Goal: Information Seeking & Learning: Get advice/opinions

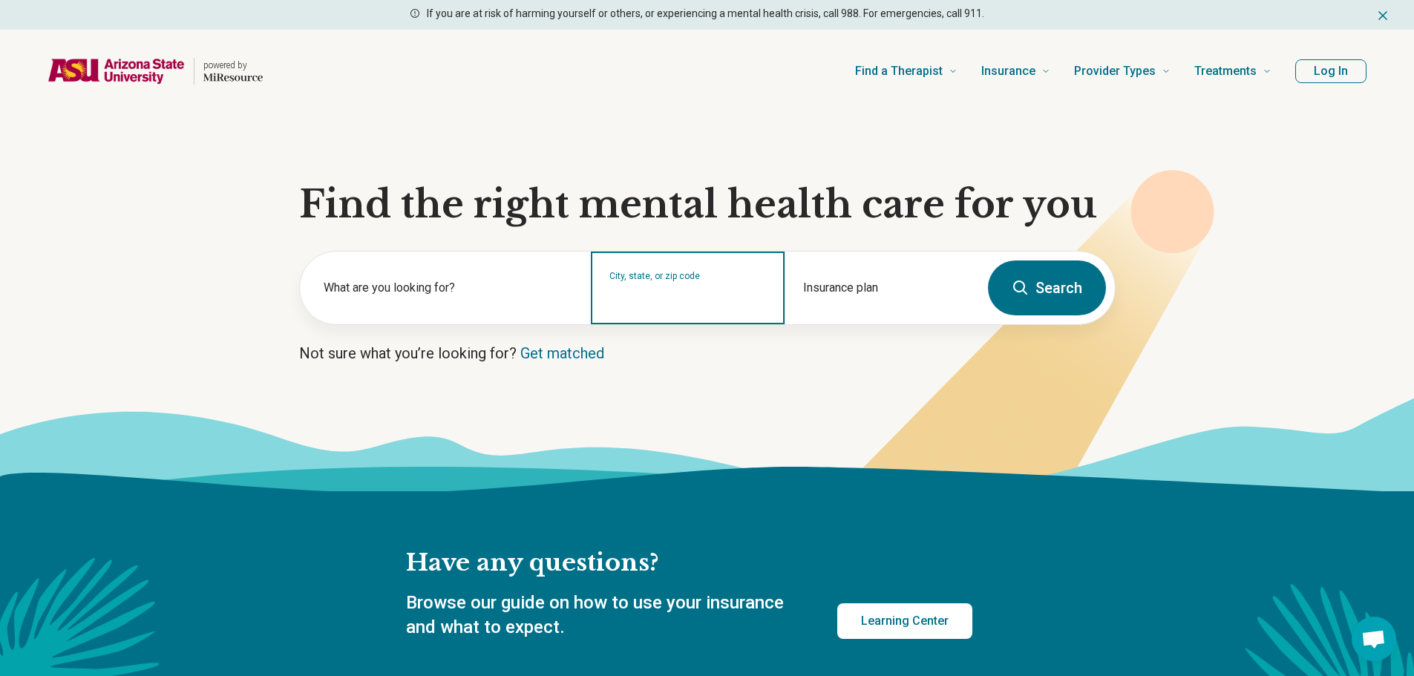
click at [643, 292] on input "City, state, or zip code" at bounding box center [687, 298] width 157 height 18
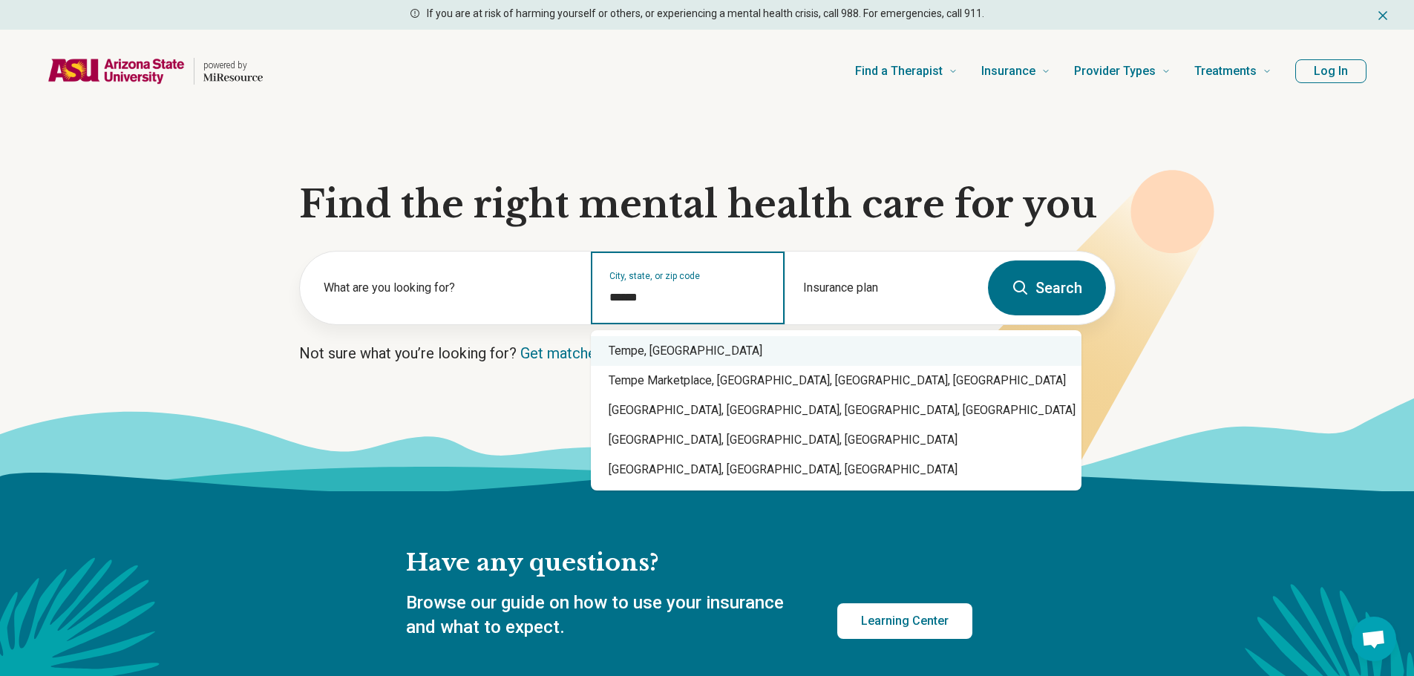
click at [677, 342] on div "Tempe, [GEOGRAPHIC_DATA]" at bounding box center [836, 351] width 490 height 30
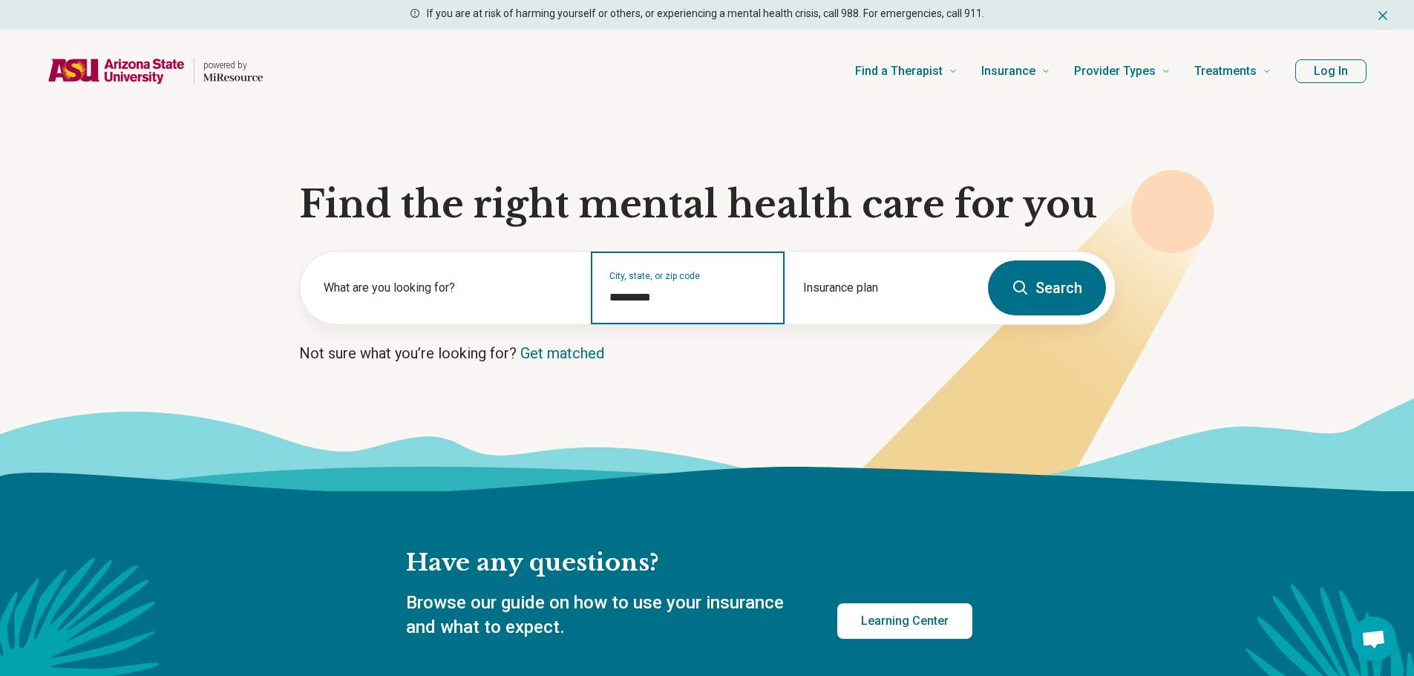
type input "*********"
click at [1038, 286] on button "Search" at bounding box center [1047, 287] width 118 height 55
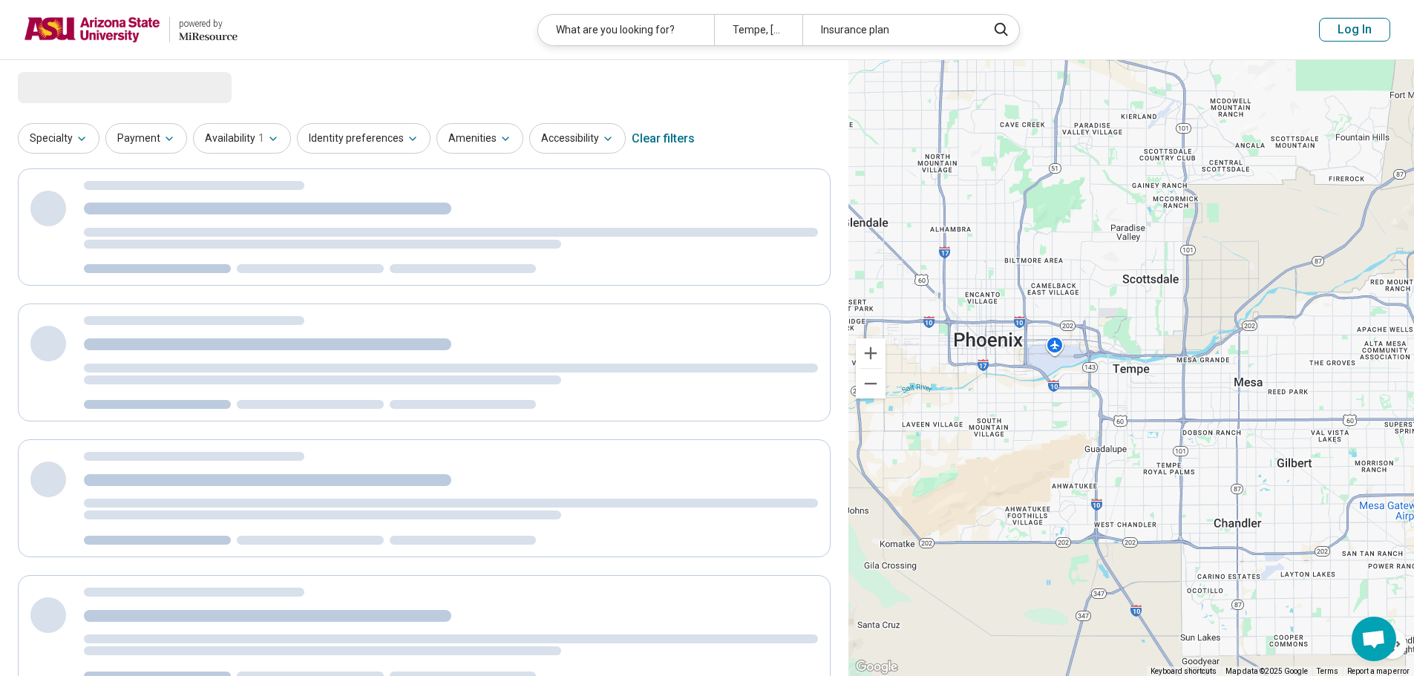
select select "***"
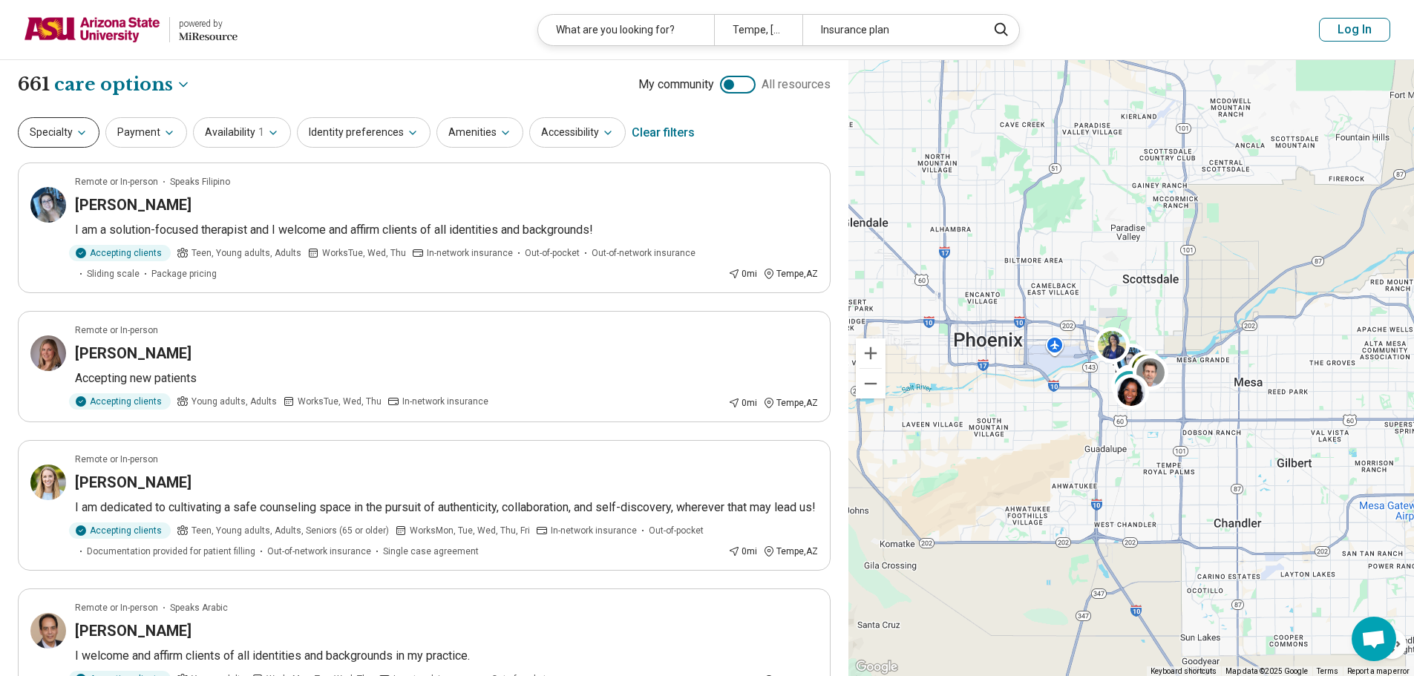
click at [70, 141] on button "Specialty" at bounding box center [59, 132] width 82 height 30
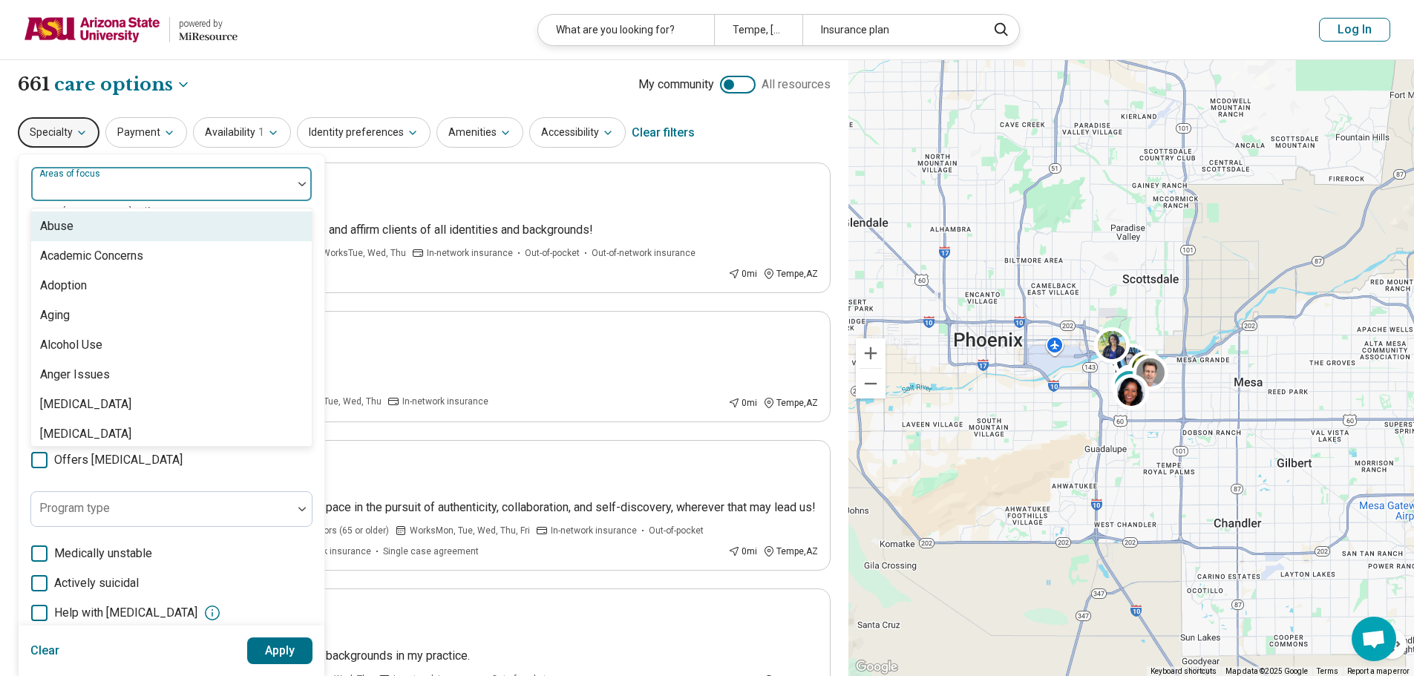
click at [107, 181] on div "Areas of focus" at bounding box center [171, 184] width 282 height 36
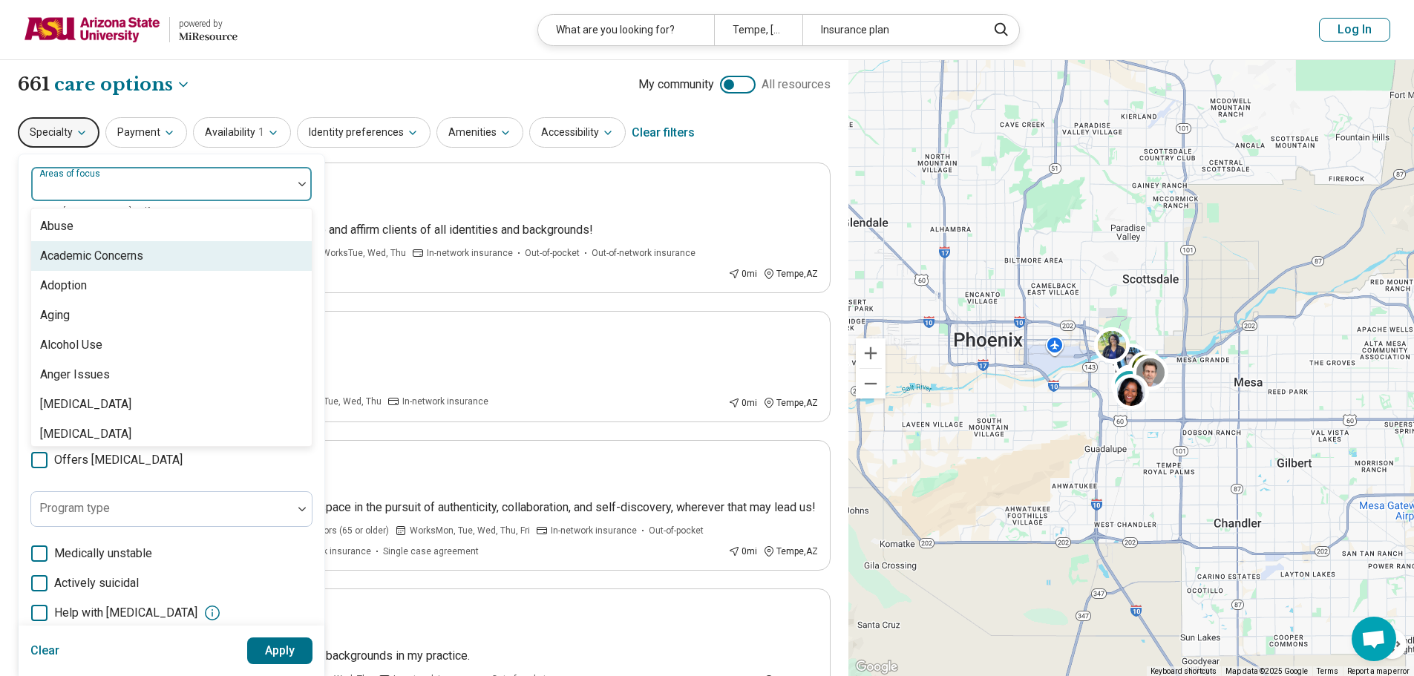
click at [142, 256] on div "Academic Concerns" at bounding box center [91, 256] width 103 height 18
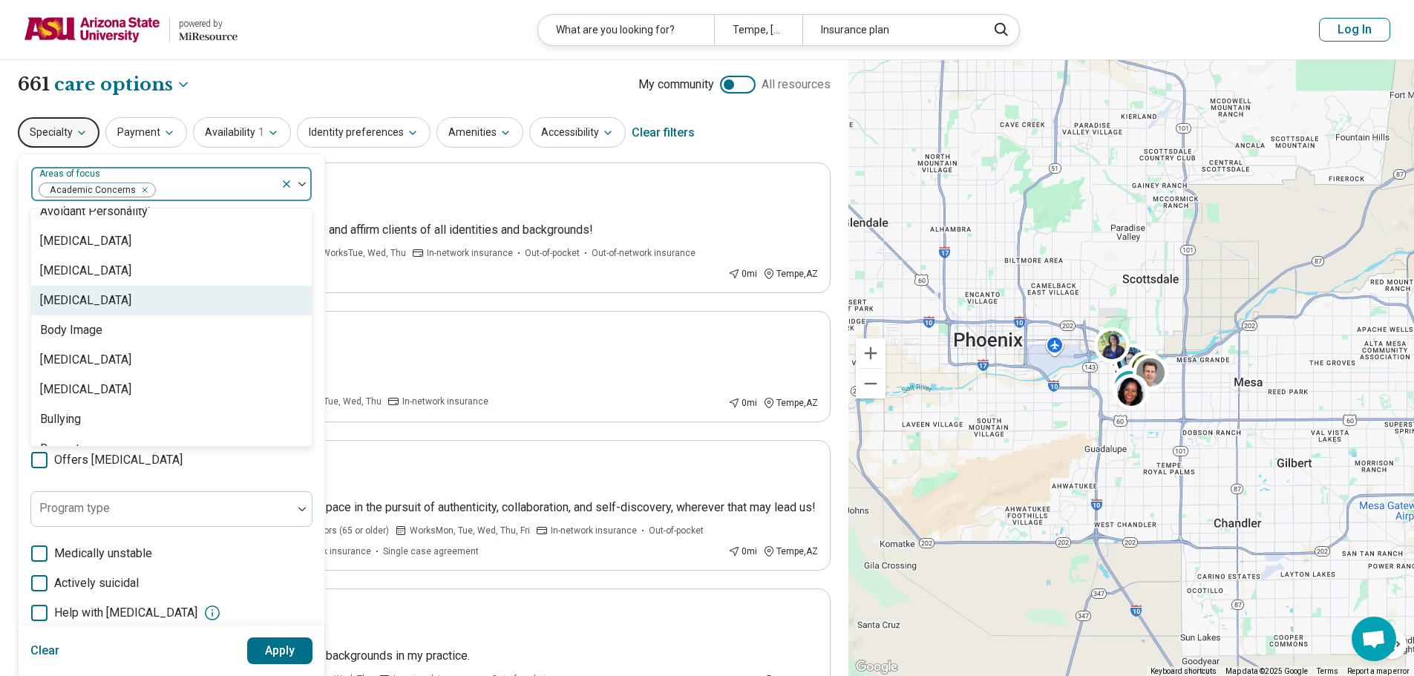
scroll to position [445, 0]
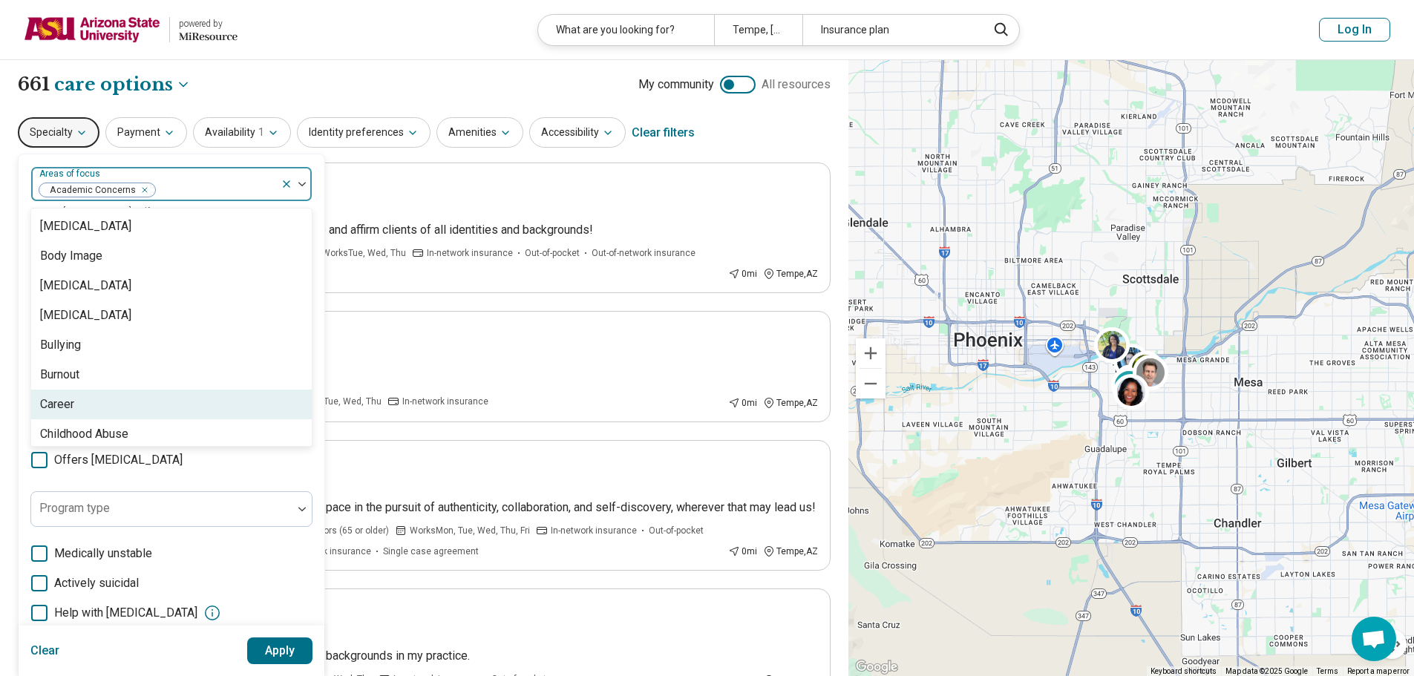
click at [134, 404] on div "Career" at bounding box center [171, 405] width 280 height 30
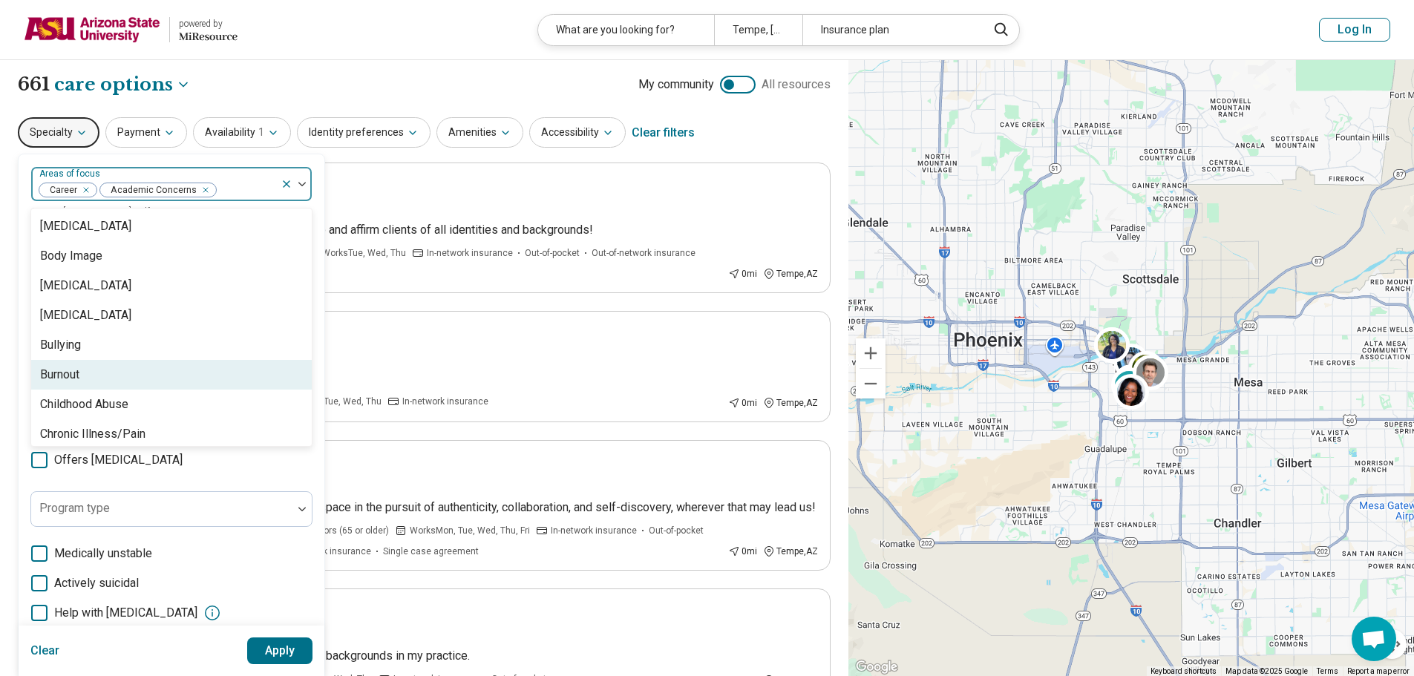
click at [129, 376] on div "Burnout" at bounding box center [171, 375] width 280 height 30
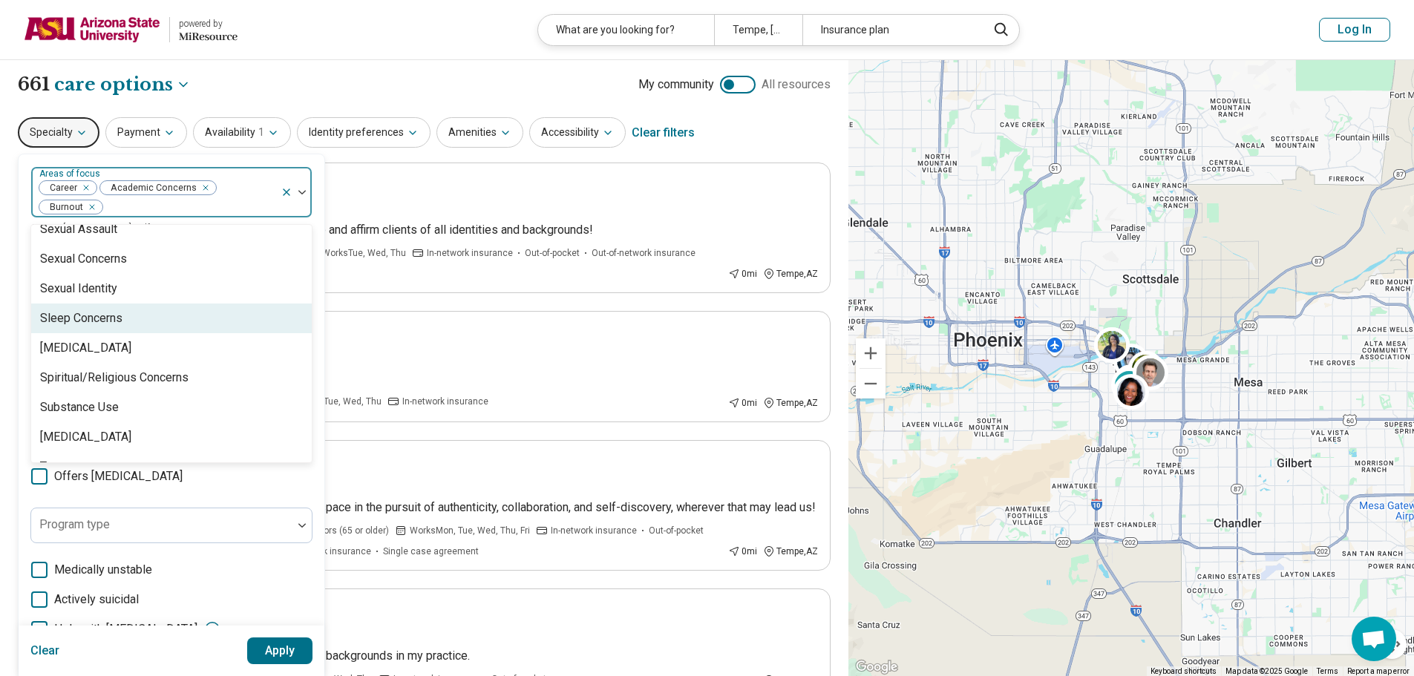
scroll to position [2597, 0]
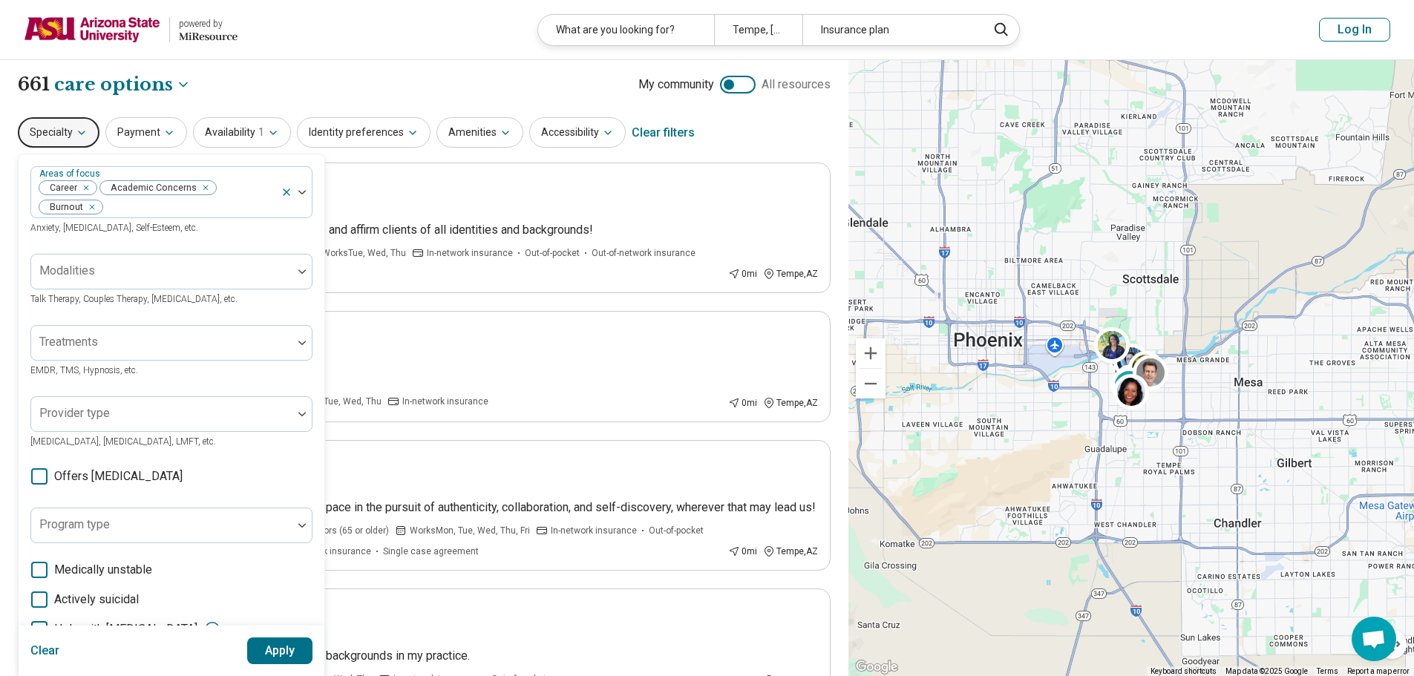
click at [289, 653] on button "Apply" at bounding box center [280, 650] width 66 height 27
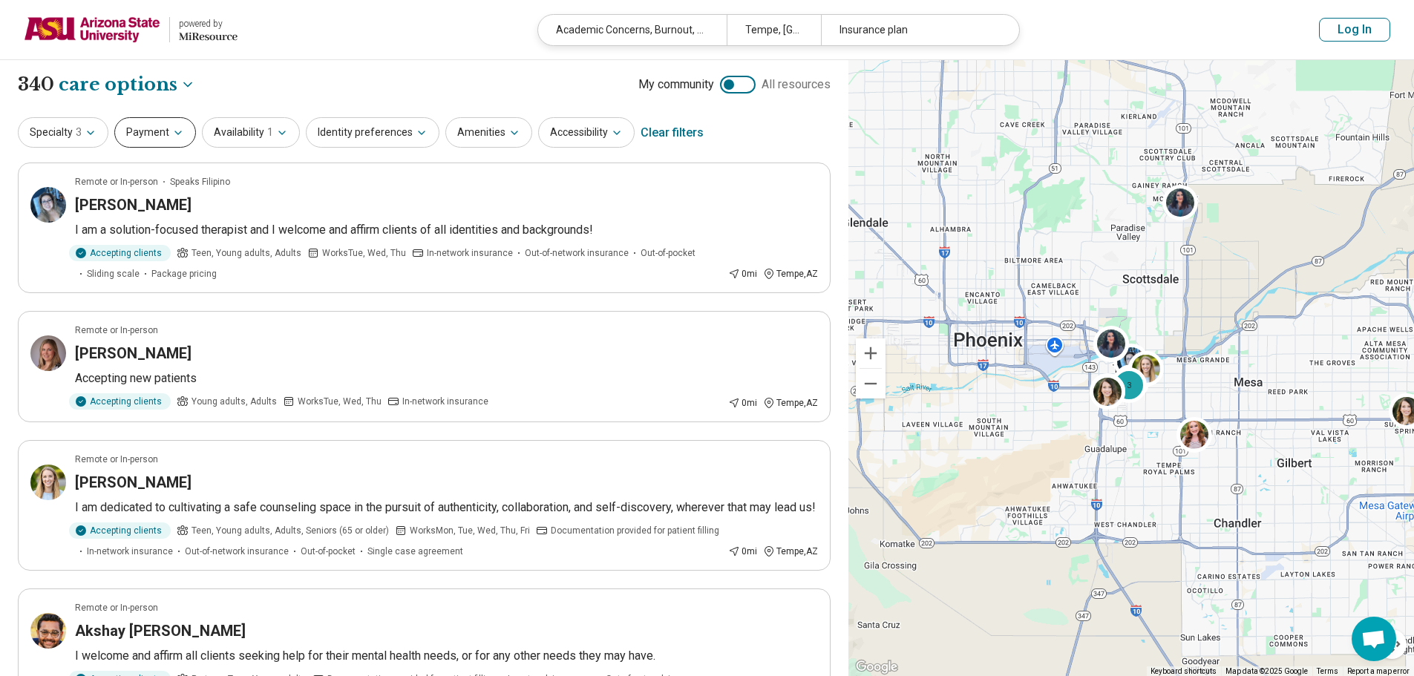
click at [130, 138] on button "Payment" at bounding box center [155, 132] width 82 height 30
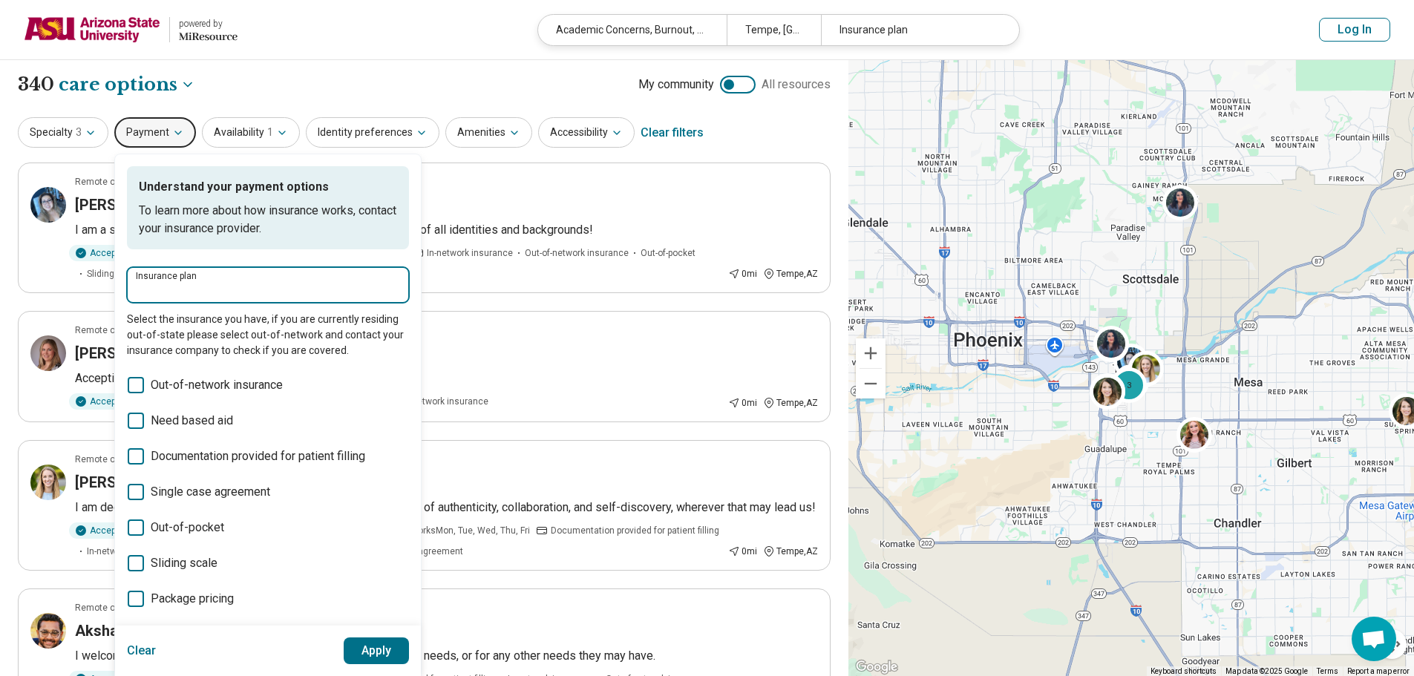
click at [223, 288] on input "Insurance plan" at bounding box center [268, 290] width 264 height 18
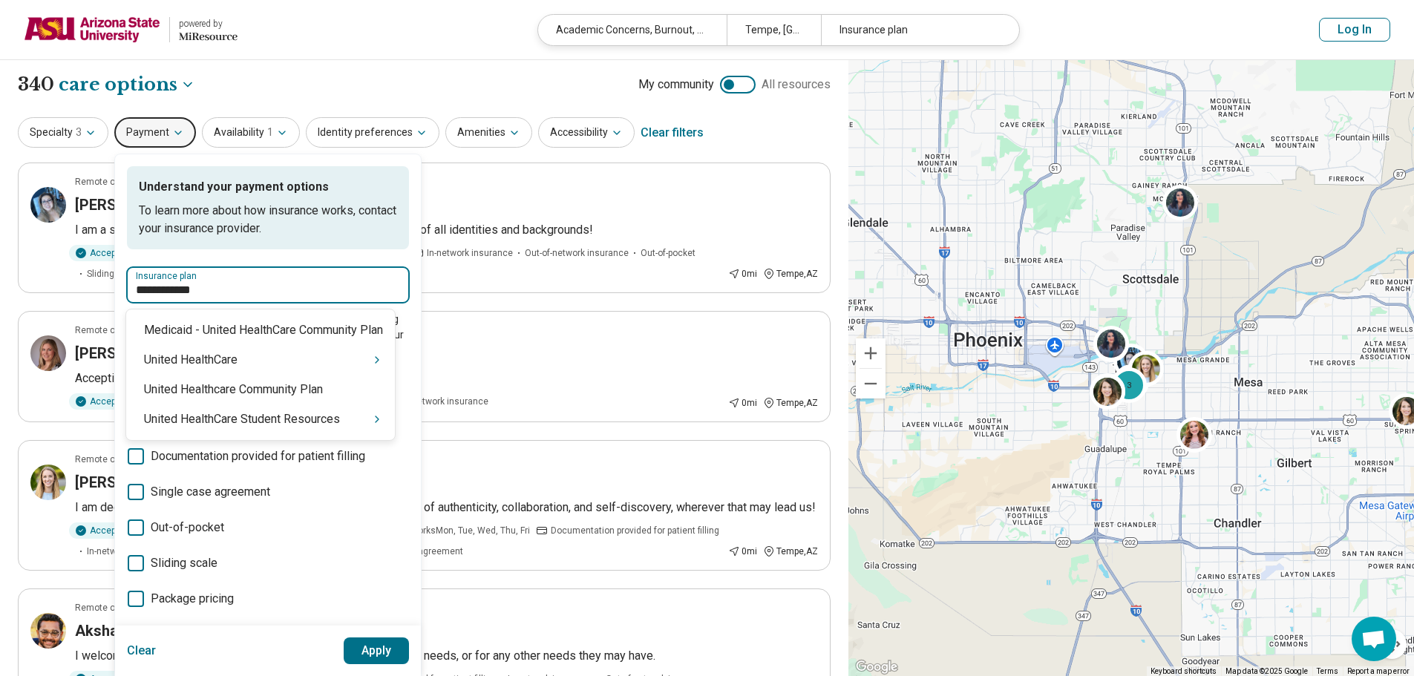
type input "**********"
click at [295, 427] on div "United HealthCare Student Resources" at bounding box center [260, 419] width 269 height 30
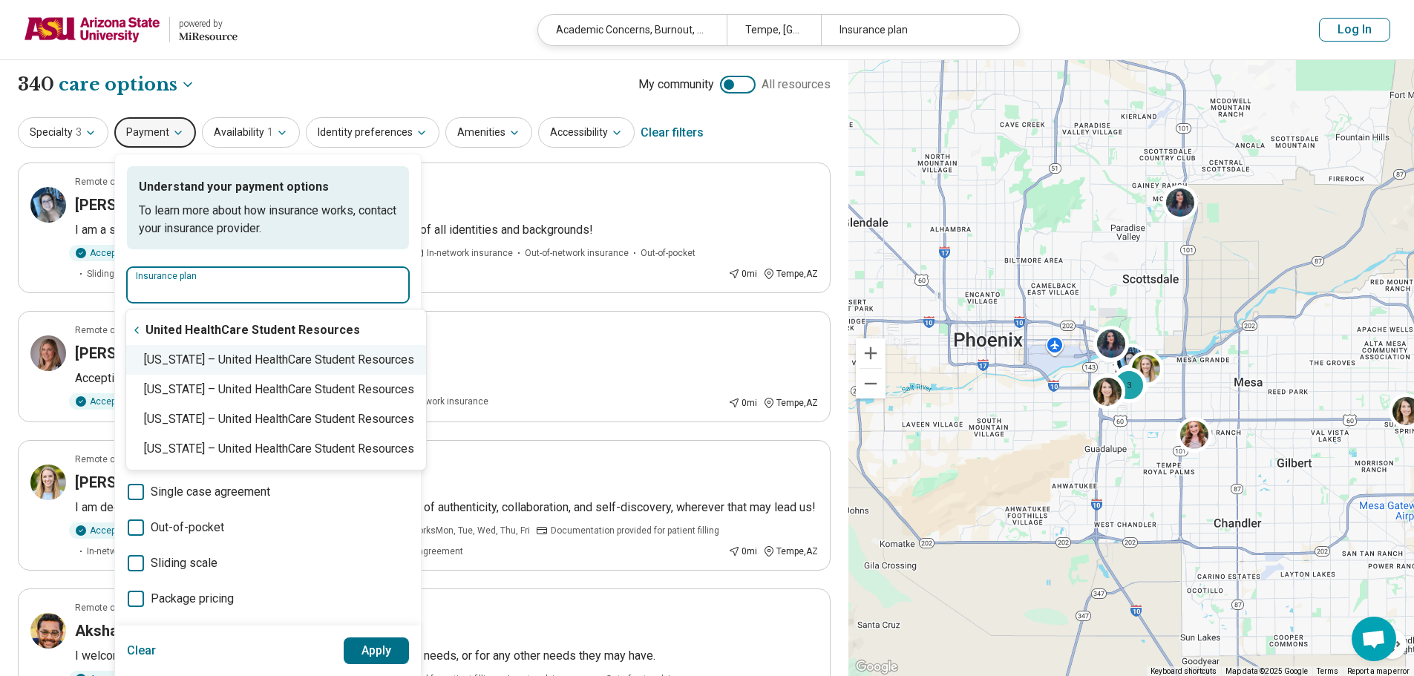
click at [295, 364] on div "Arizona – United HealthCare Student Resources" at bounding box center [276, 360] width 300 height 30
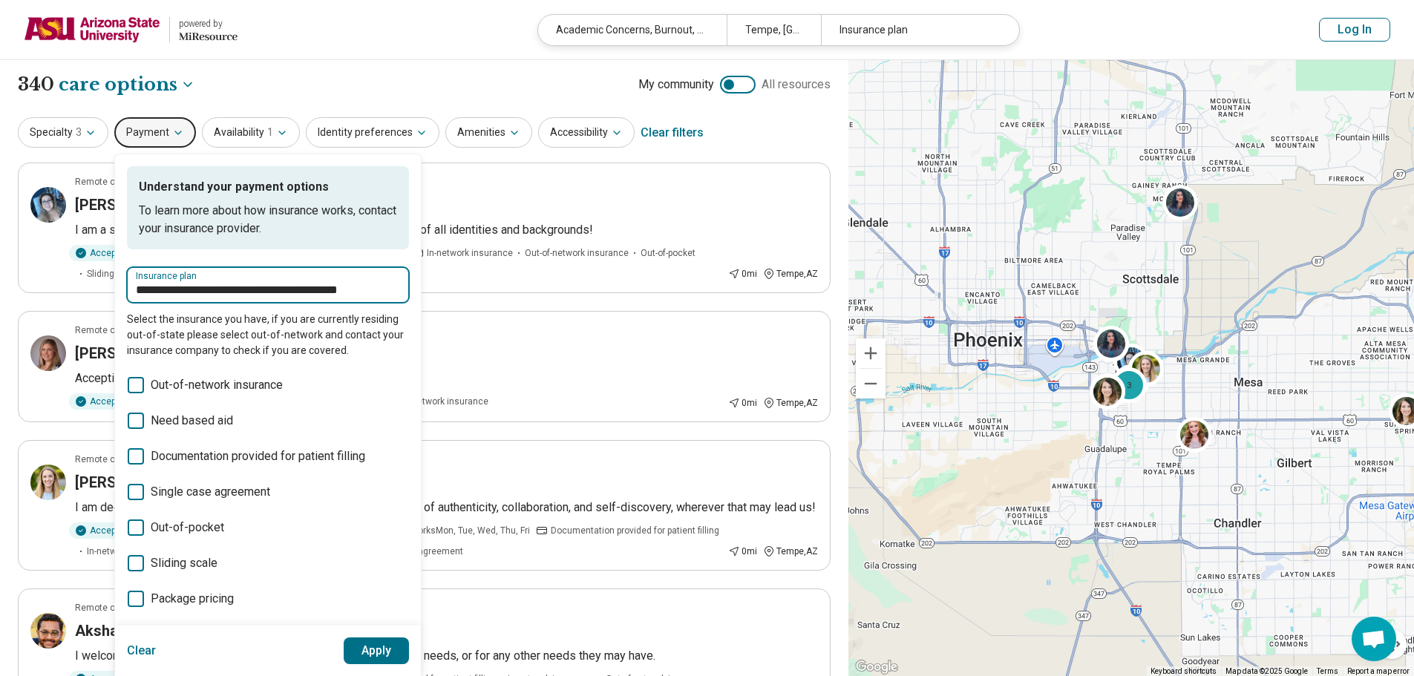
type input "**********"
click at [364, 640] on button "Apply" at bounding box center [377, 650] width 66 height 27
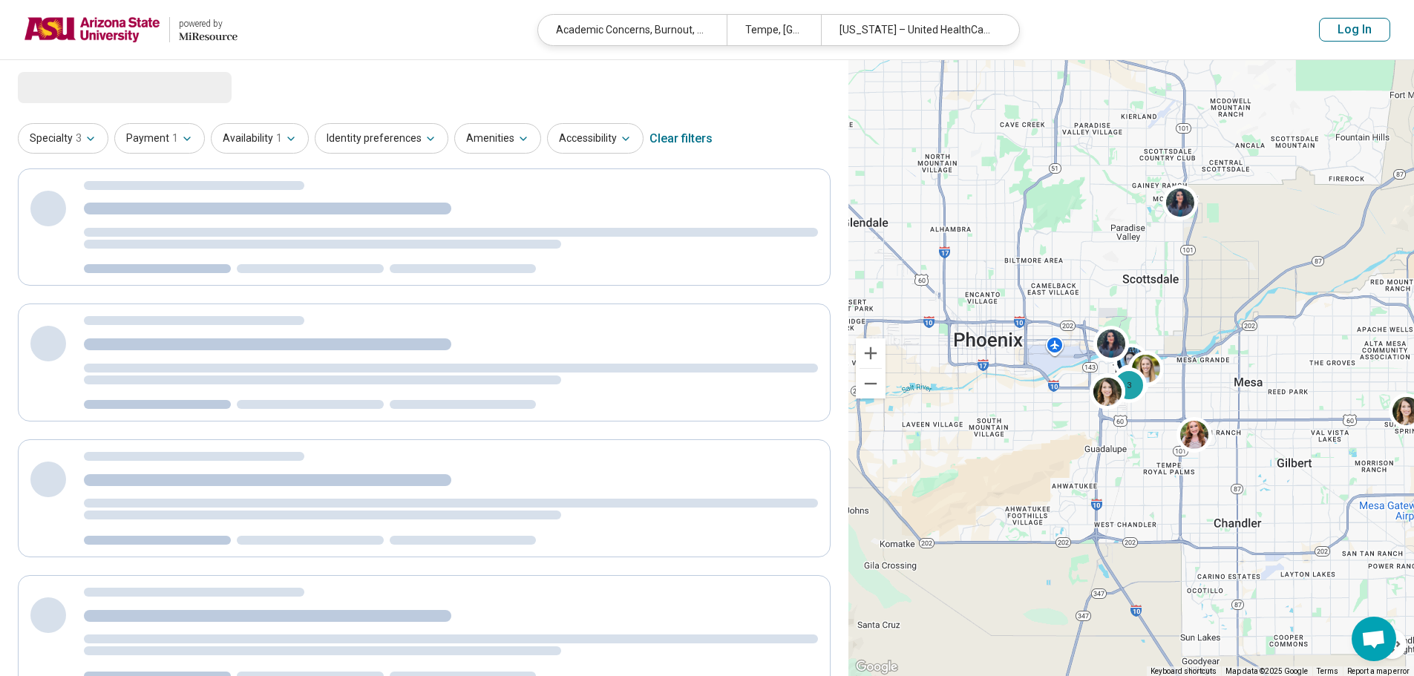
select select "***"
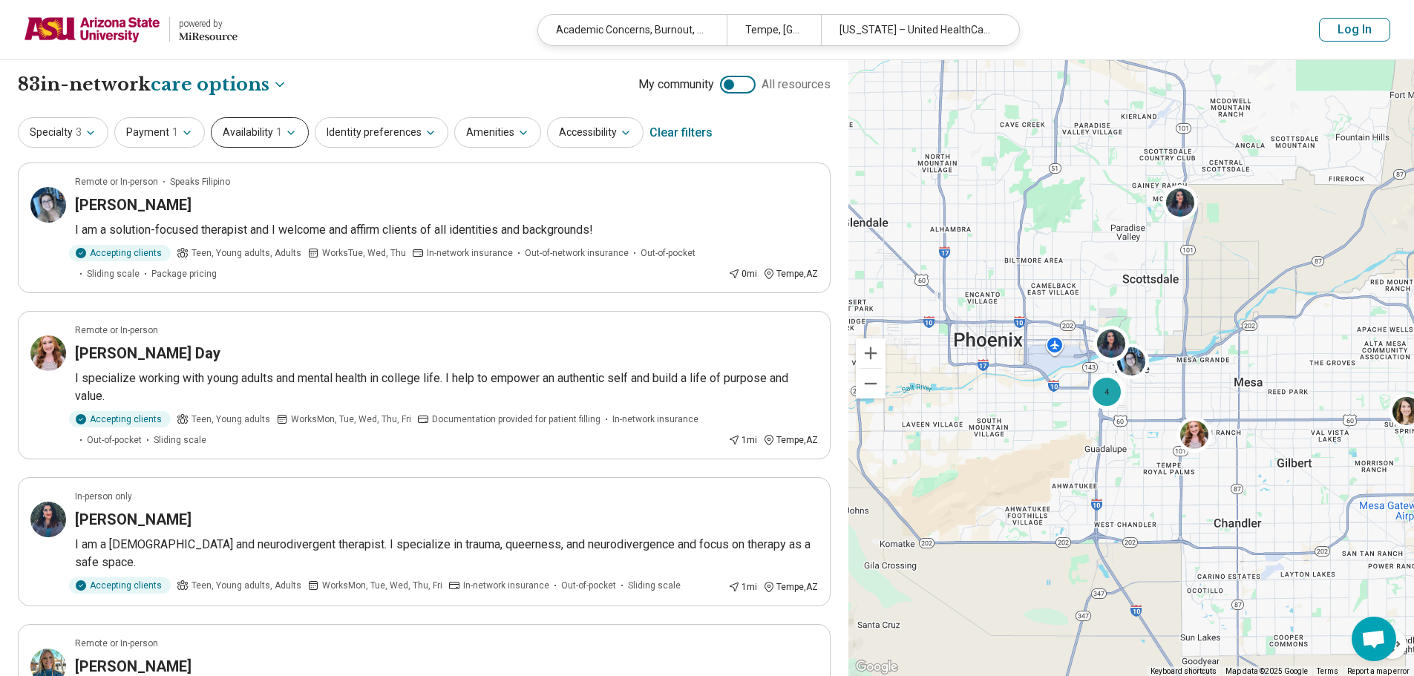
click at [285, 131] on icon "button" at bounding box center [291, 133] width 12 height 12
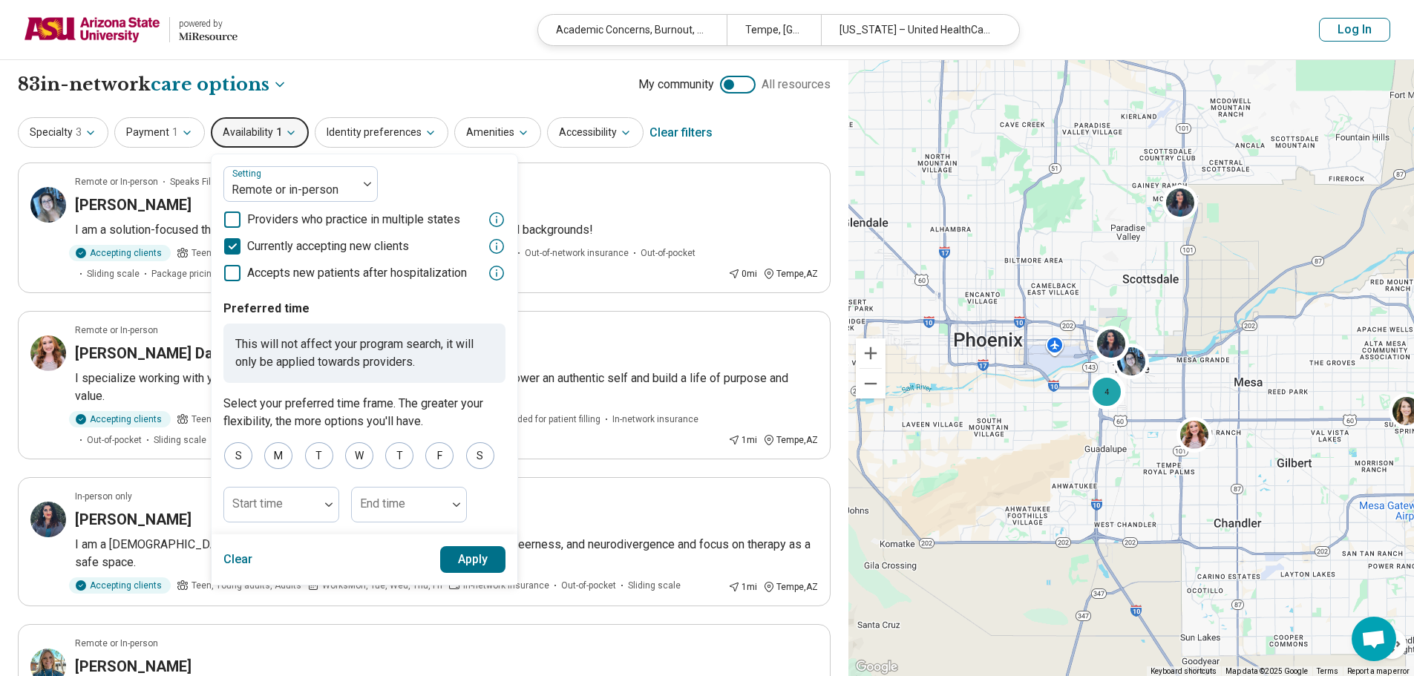
click at [400, 87] on div "**********" at bounding box center [424, 84] width 813 height 25
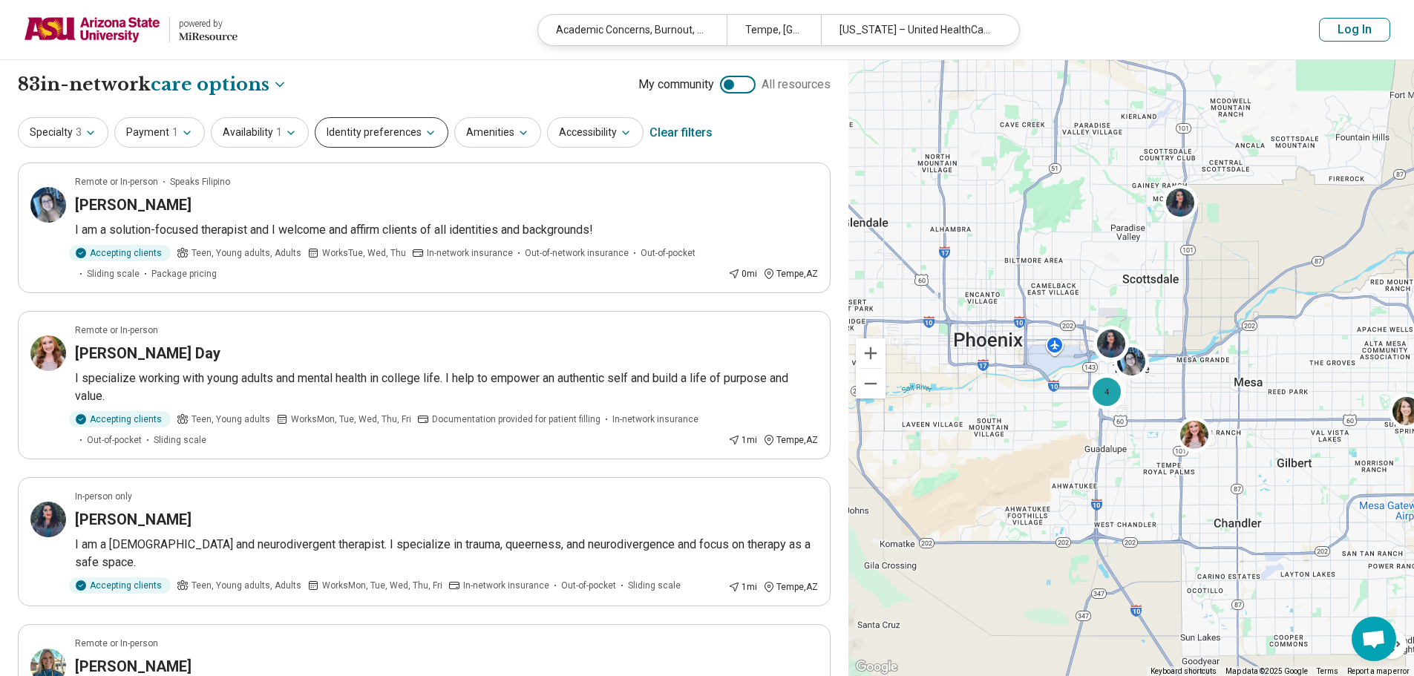
click at [397, 138] on button "Identity preferences" at bounding box center [382, 132] width 134 height 30
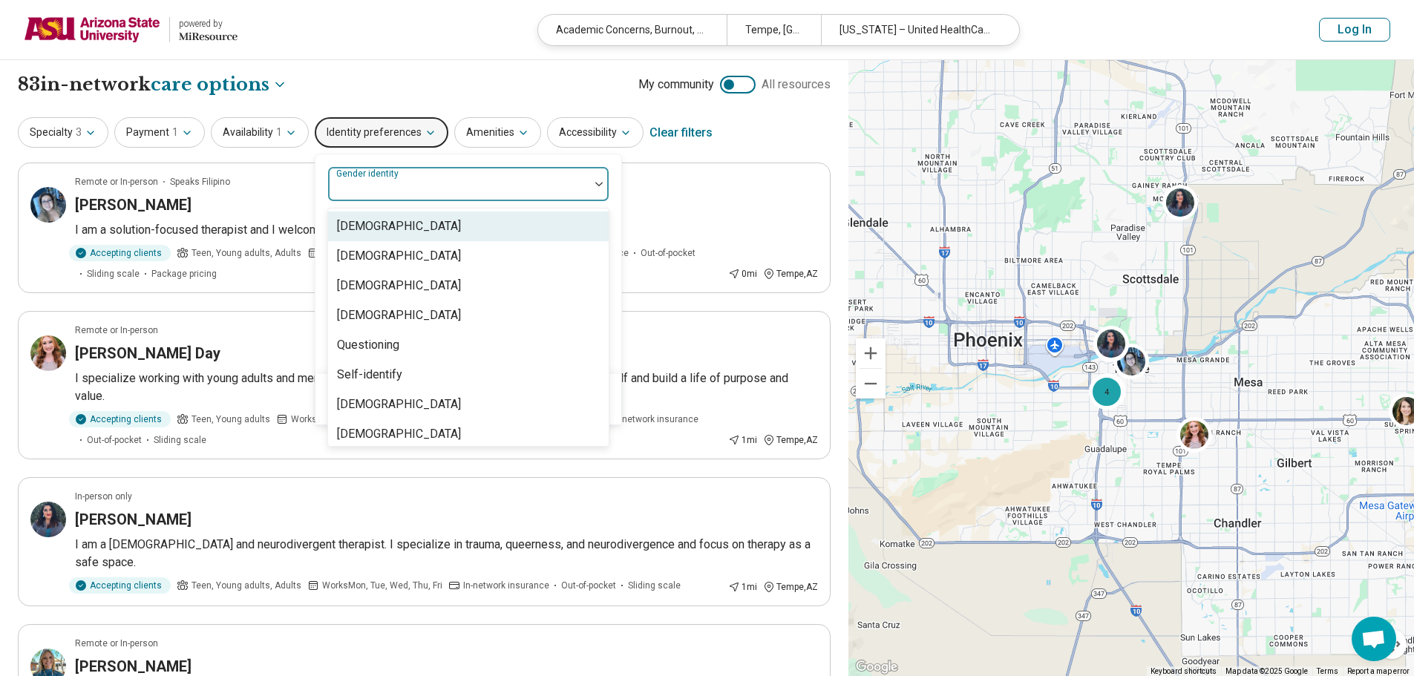
click at [425, 184] on div at bounding box center [458, 190] width 249 height 21
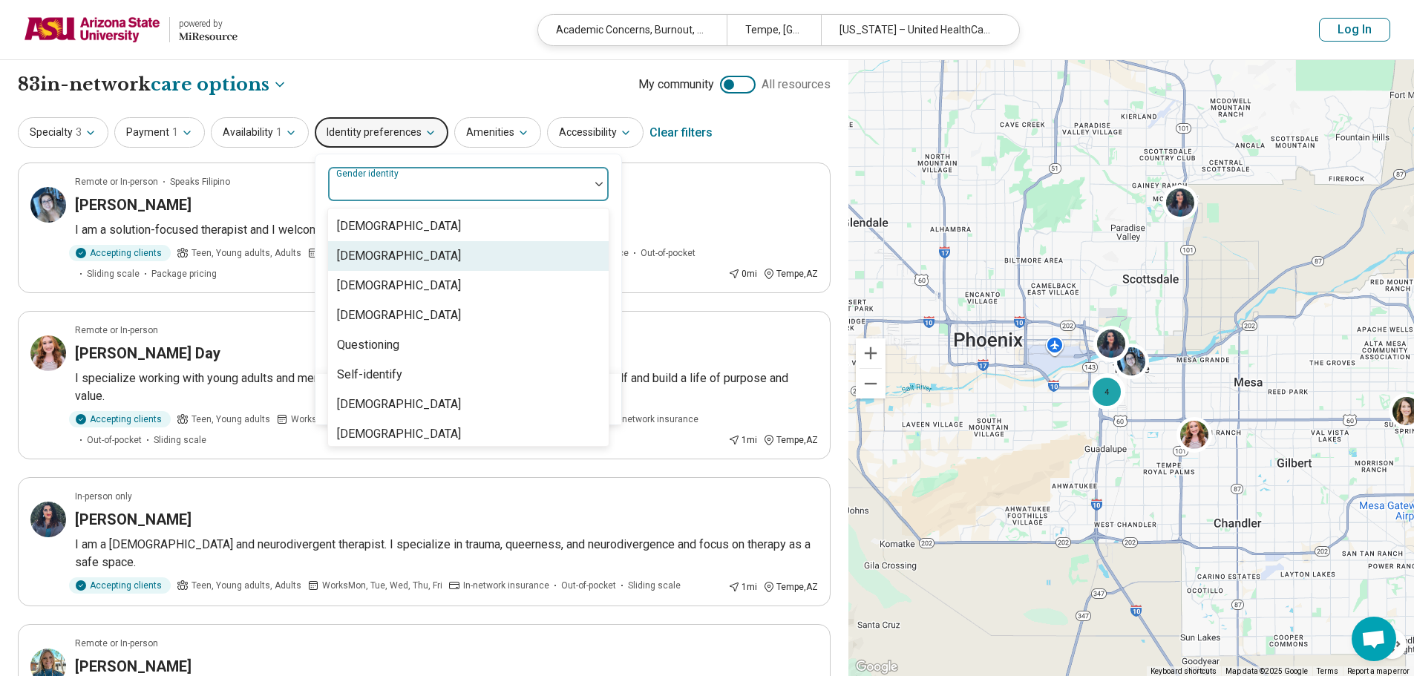
click at [427, 254] on div "Cisgender Woman" at bounding box center [399, 256] width 124 height 18
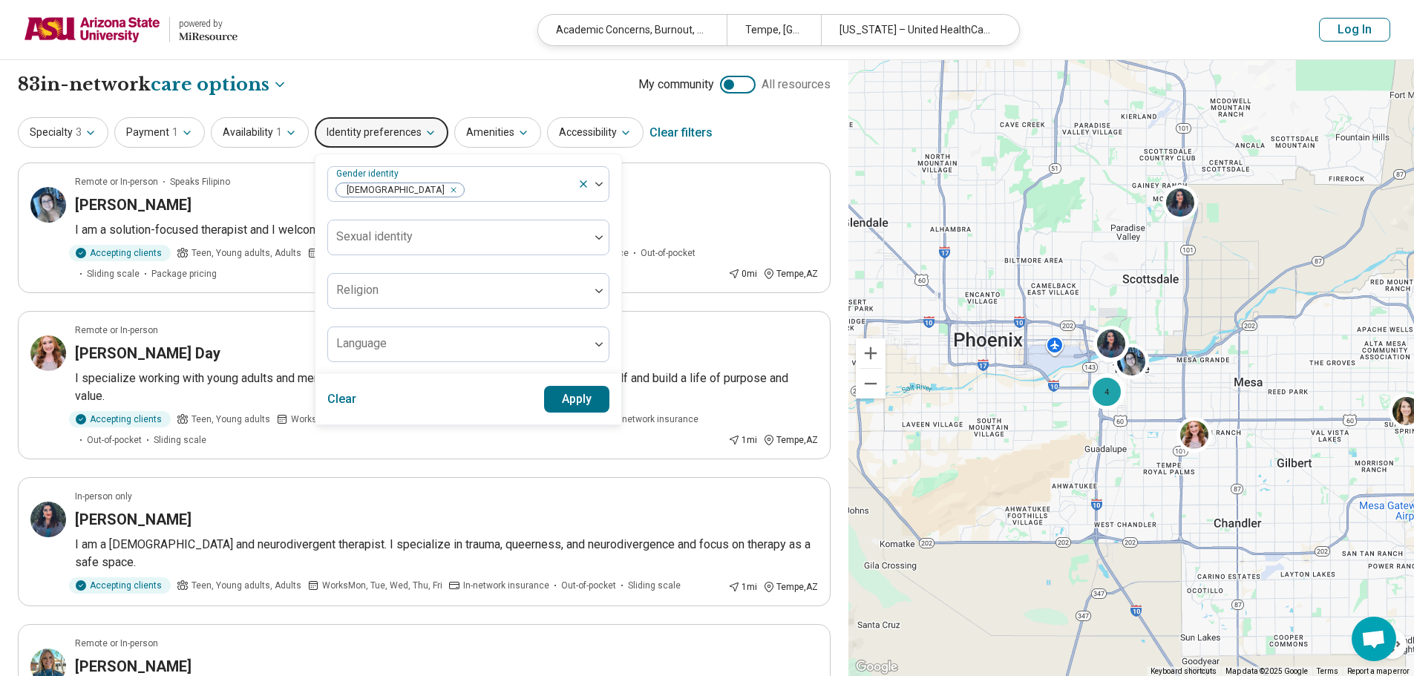
click at [612, 292] on div "Gender identity Cisgender Woman Sexual identity Religion Language" at bounding box center [468, 264] width 306 height 220
click at [572, 405] on button "Apply" at bounding box center [577, 399] width 66 height 27
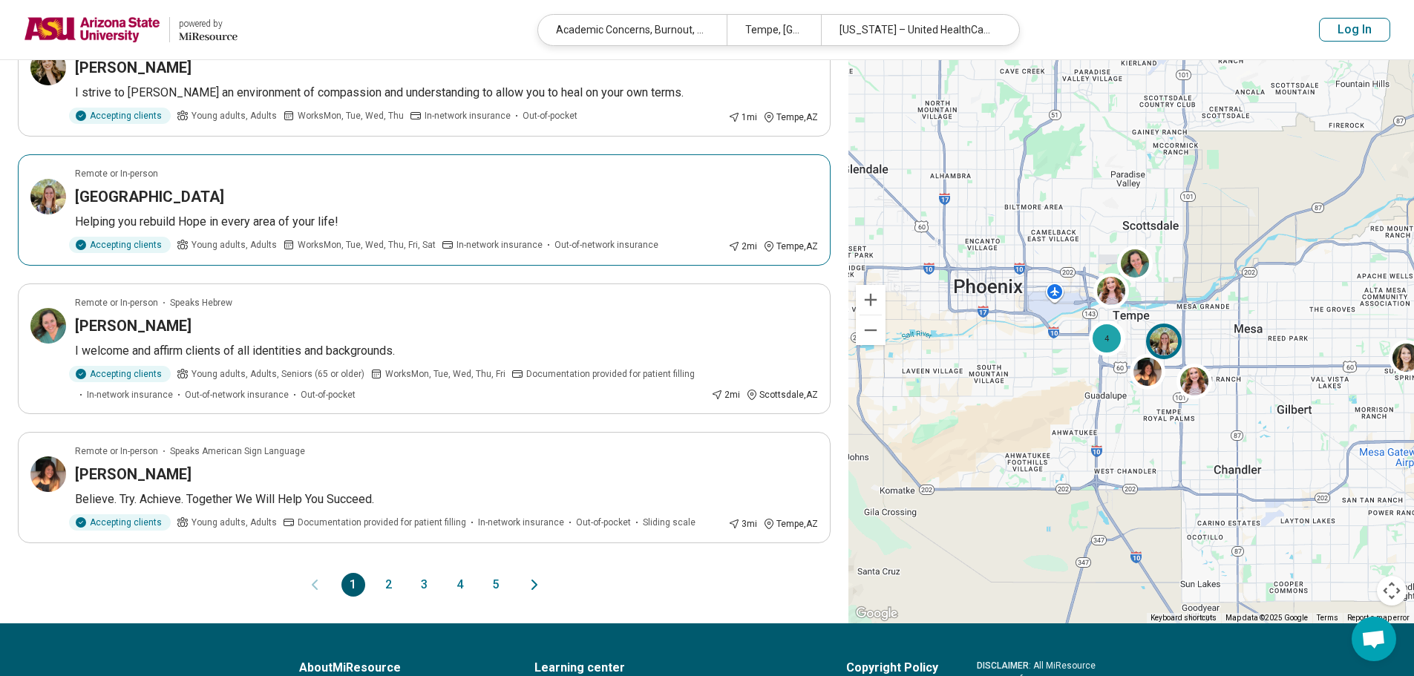
scroll to position [1039, 0]
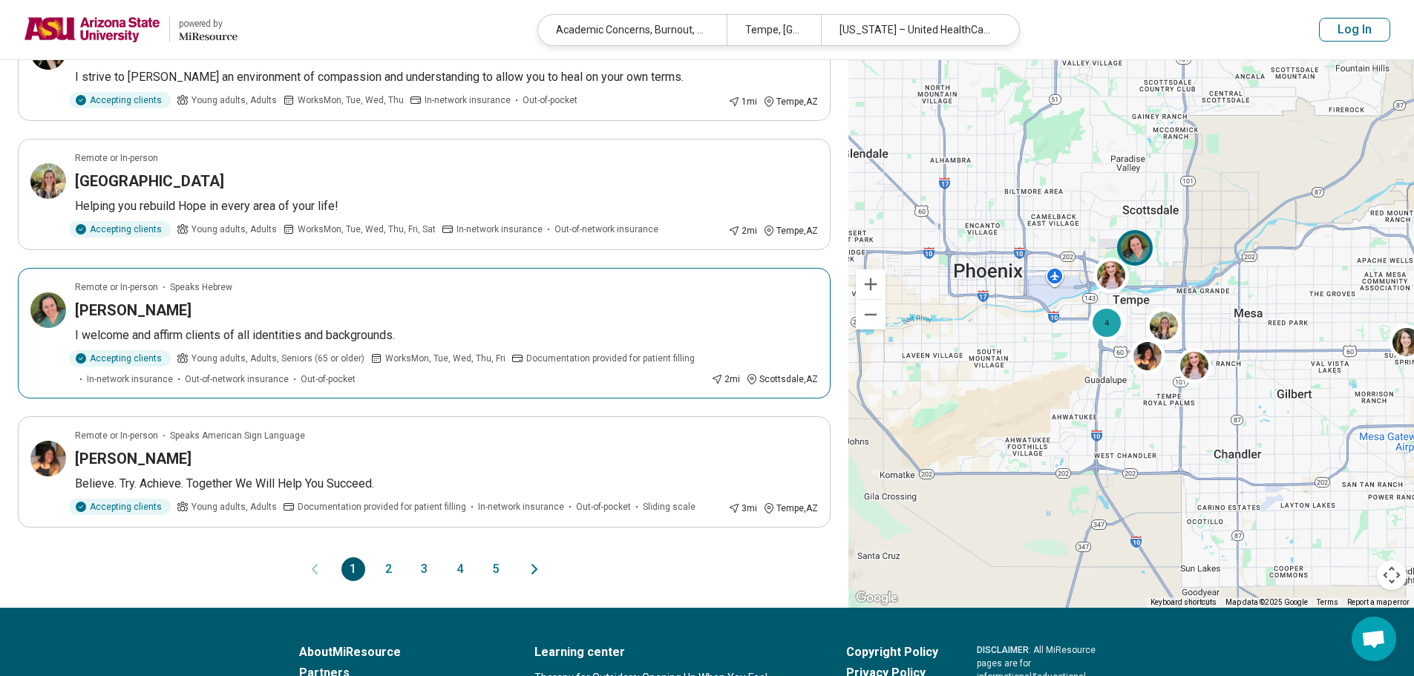
click at [50, 307] on img at bounding box center [48, 310] width 36 height 36
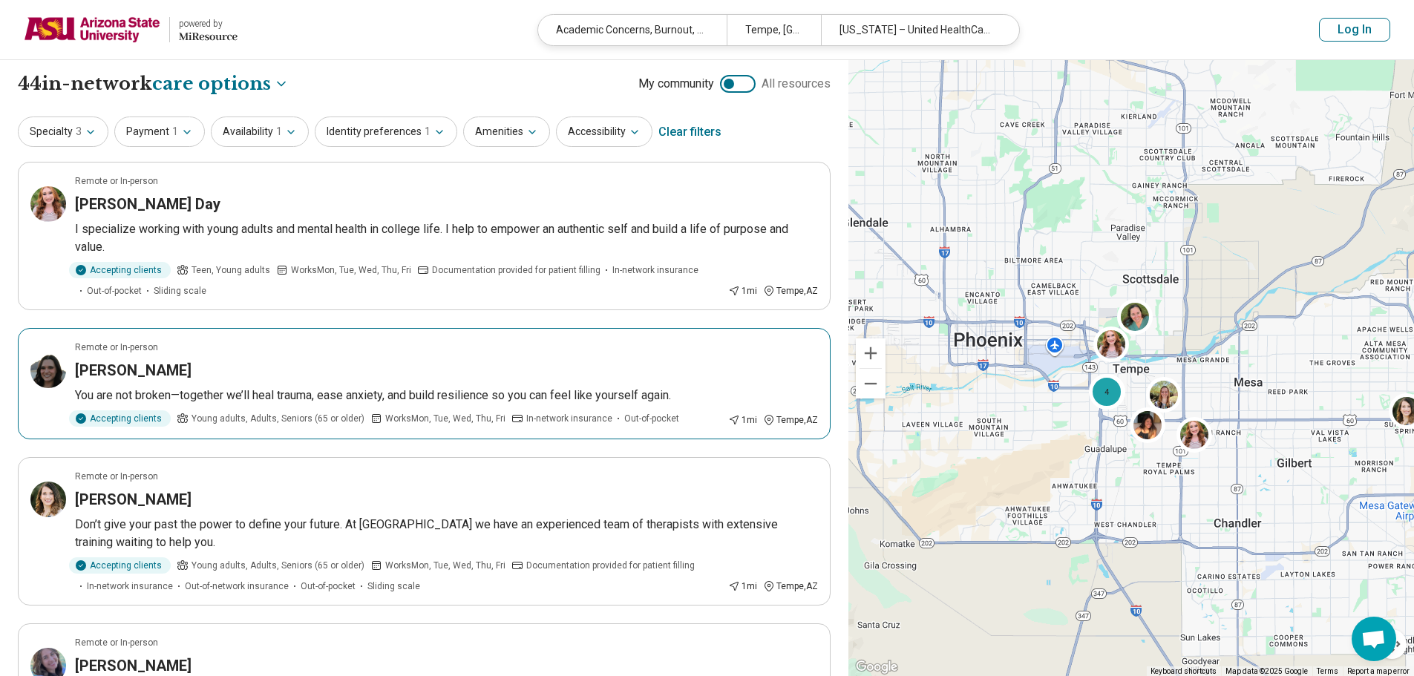
scroll to position [0, 0]
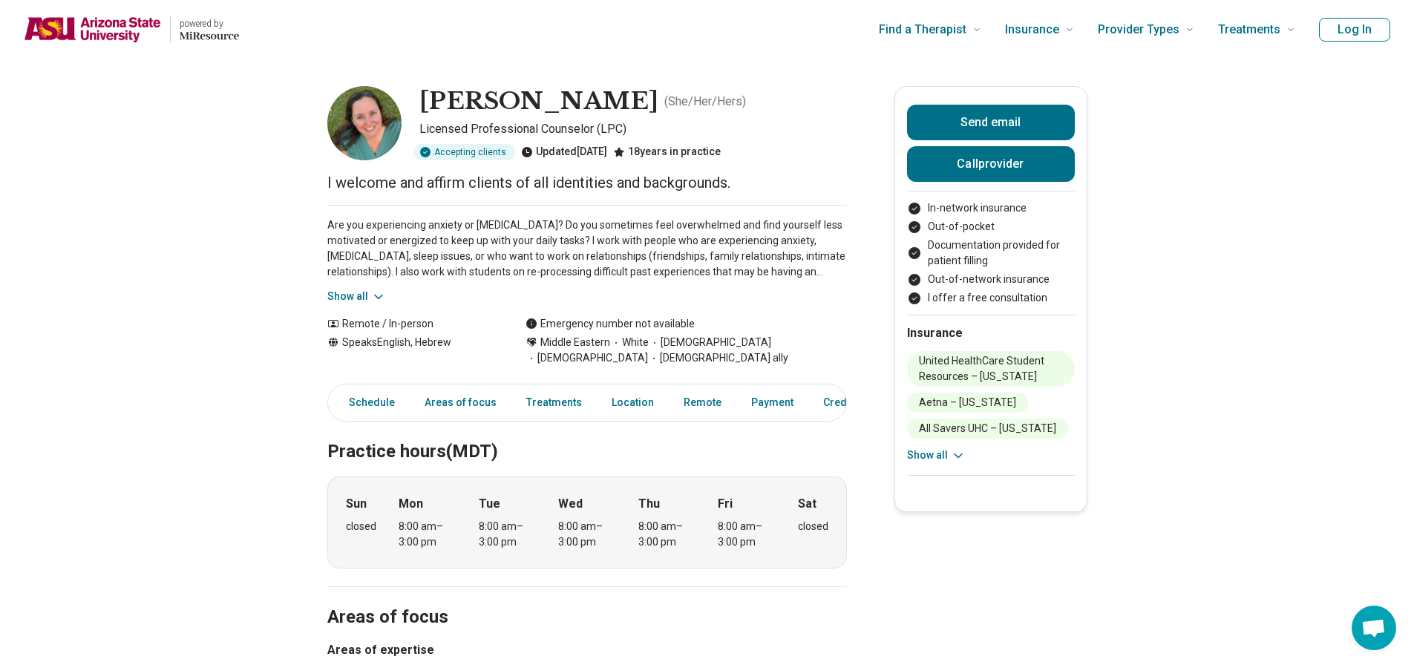
click at [341, 292] on button "Show all" at bounding box center [356, 297] width 59 height 16
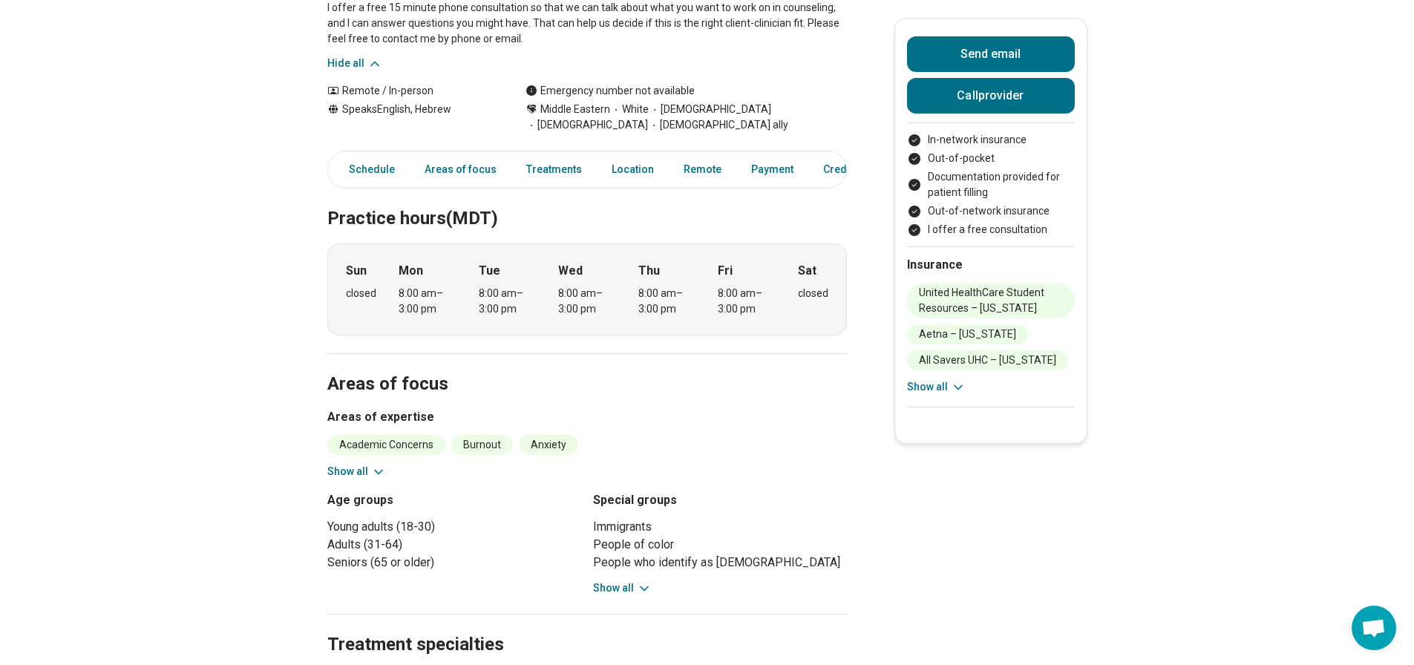
scroll to position [371, 0]
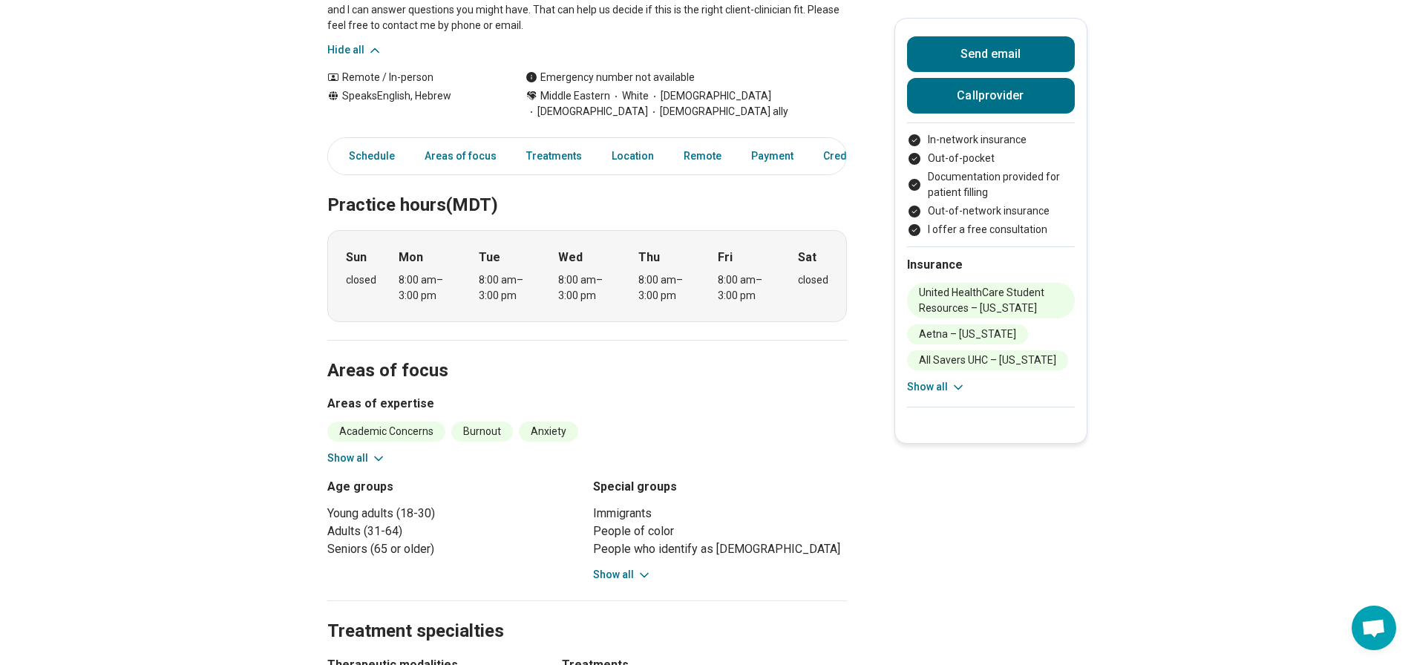
click at [370, 456] on button "Show all" at bounding box center [356, 458] width 59 height 16
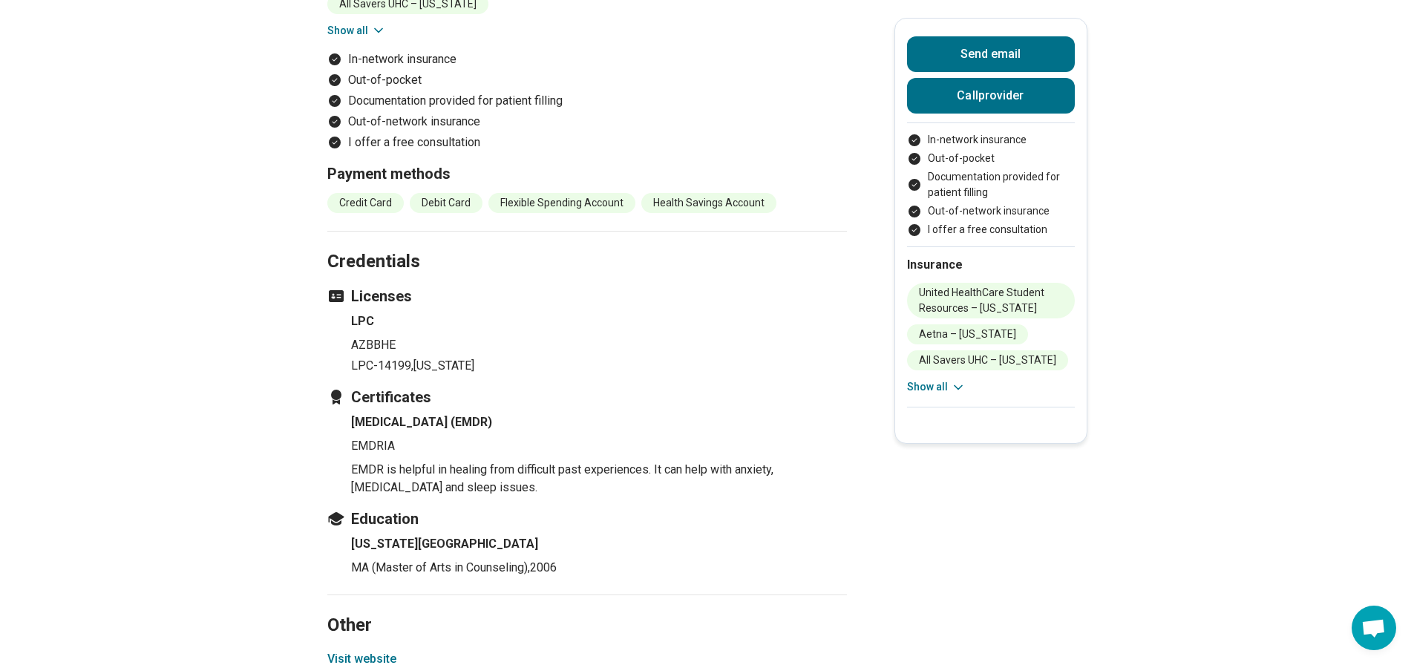
scroll to position [1855, 0]
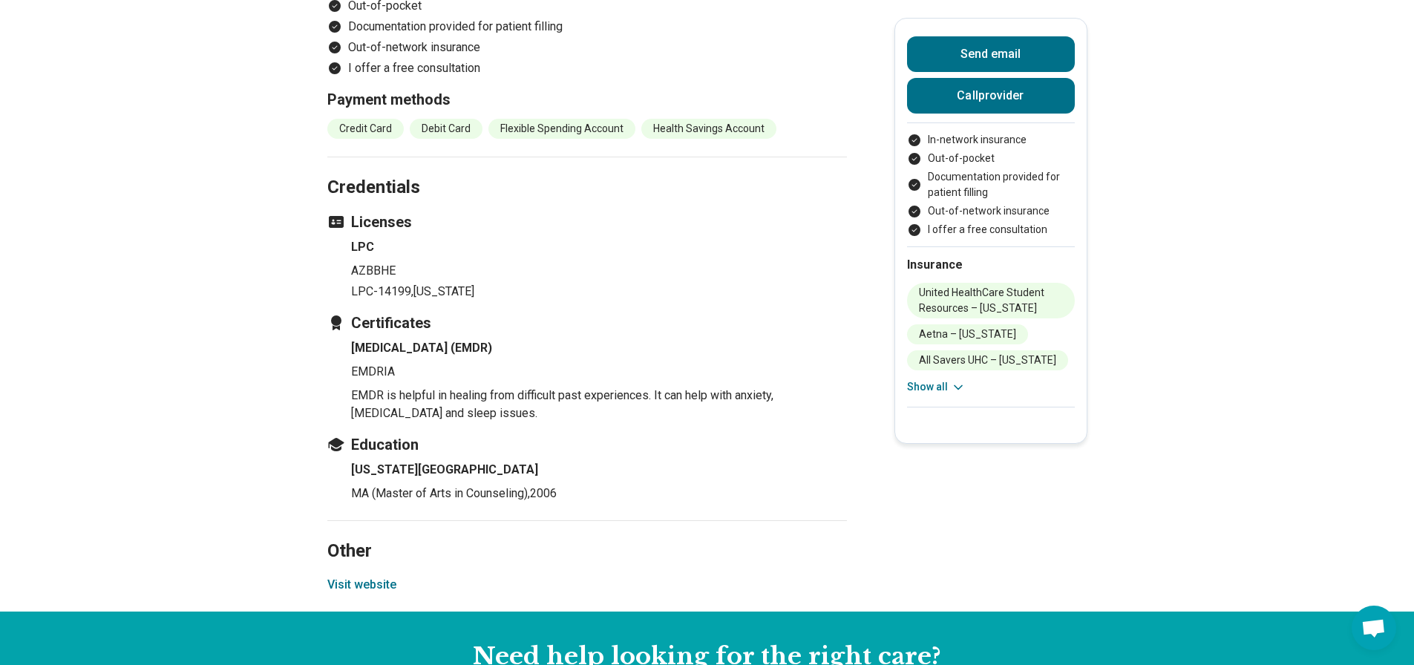
click at [392, 576] on button "Visit website" at bounding box center [361, 585] width 69 height 18
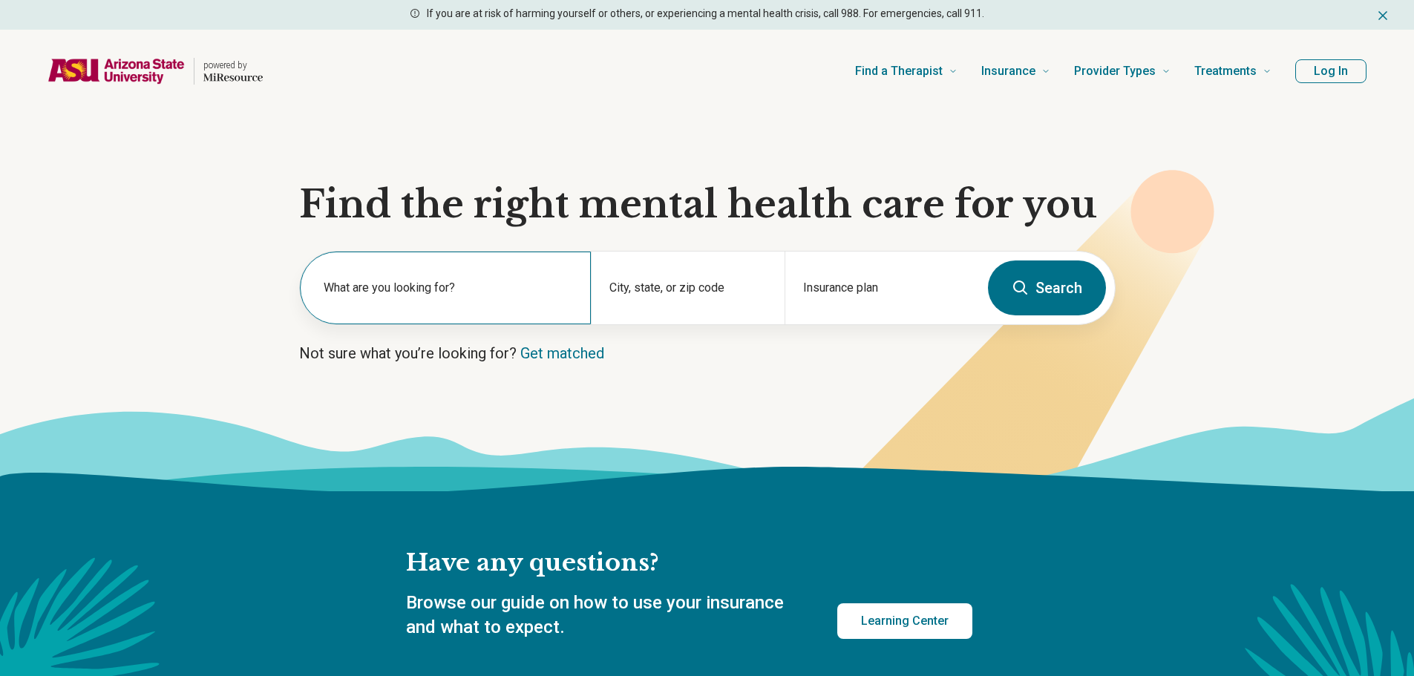
click at [437, 290] on label "What are you looking for?" at bounding box center [448, 288] width 249 height 18
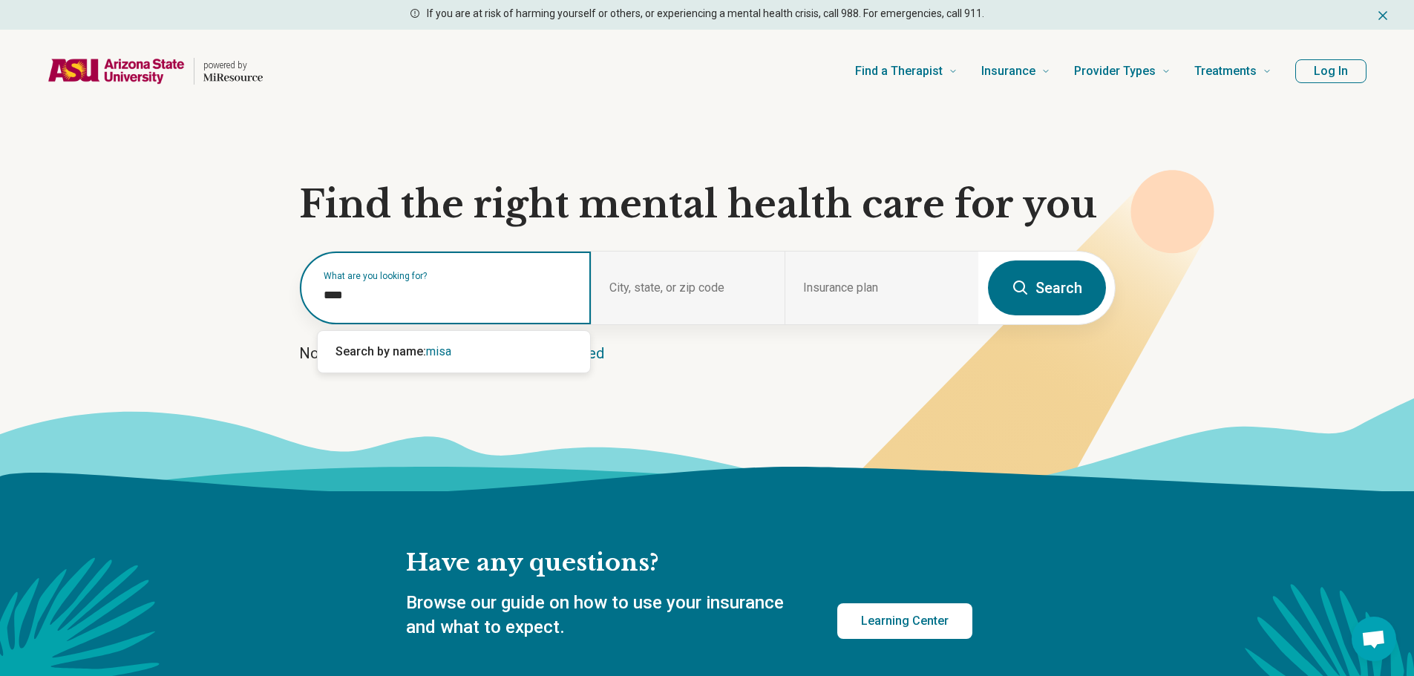
type input "****"
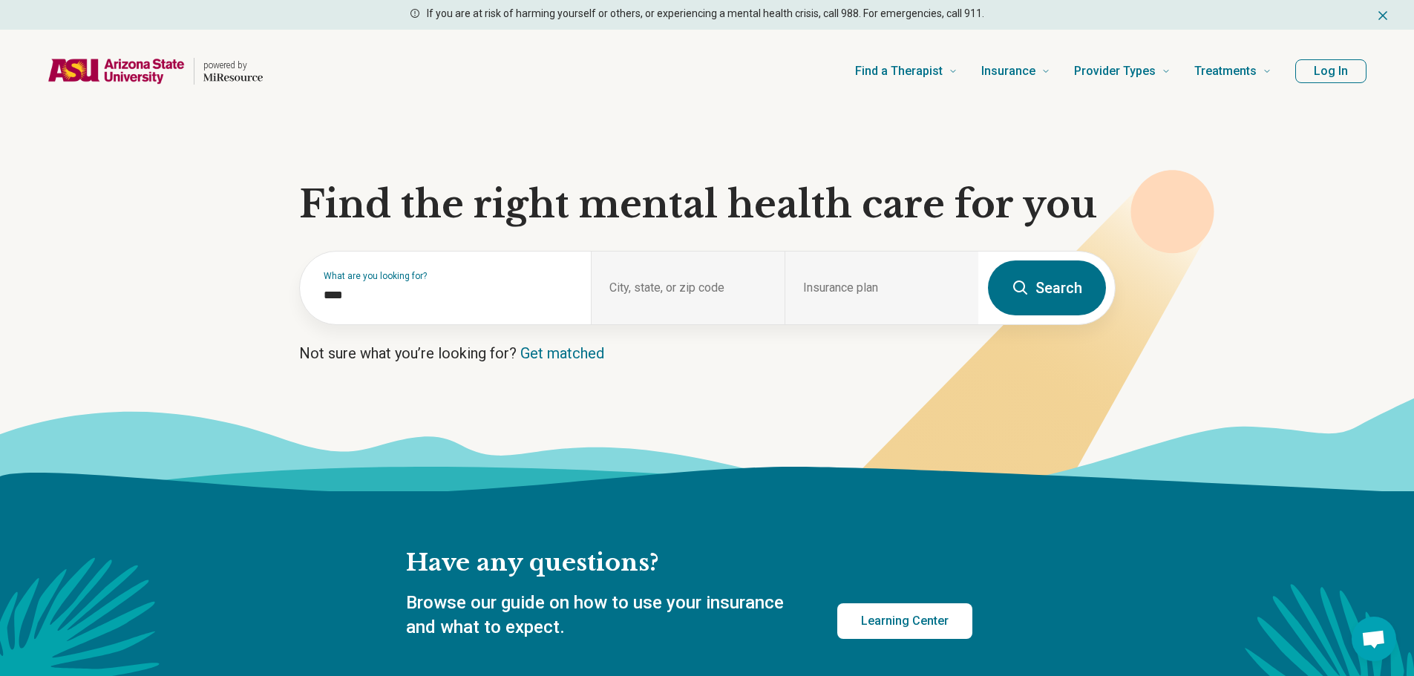
click at [1060, 296] on button "Search" at bounding box center [1047, 287] width 118 height 55
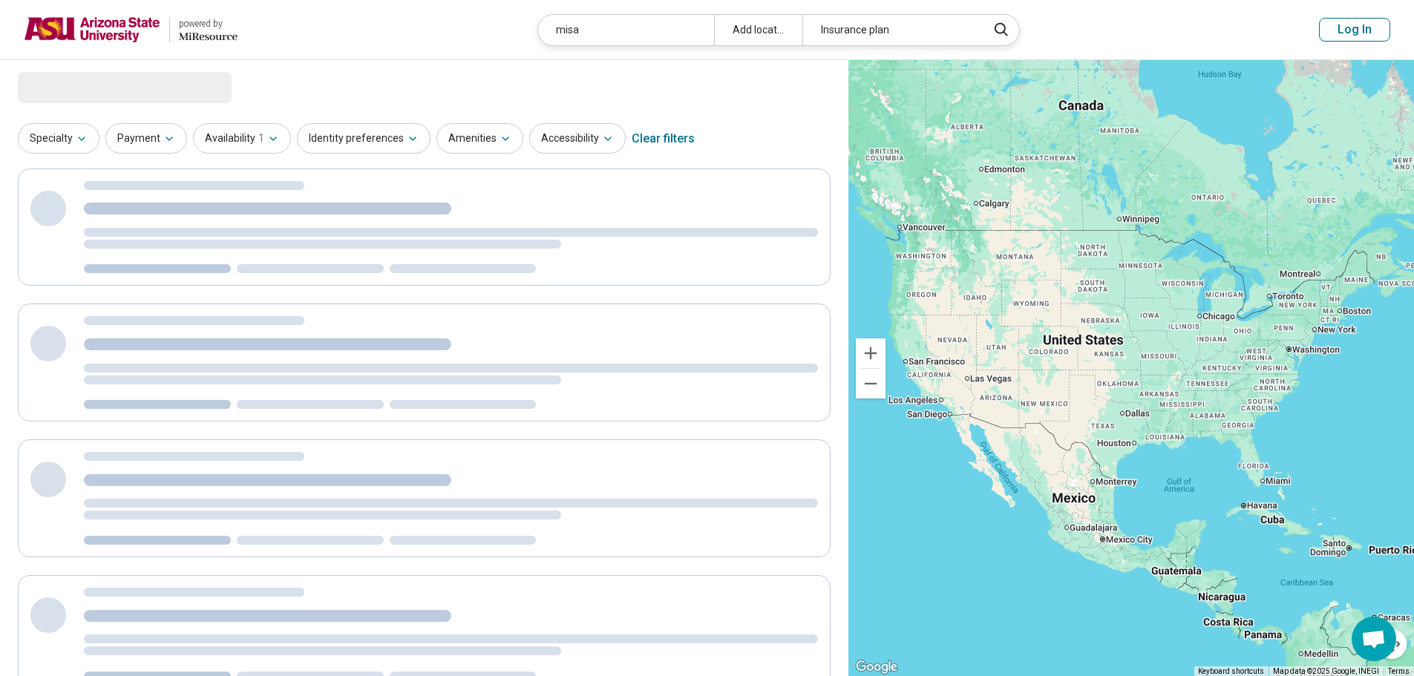
select select "***"
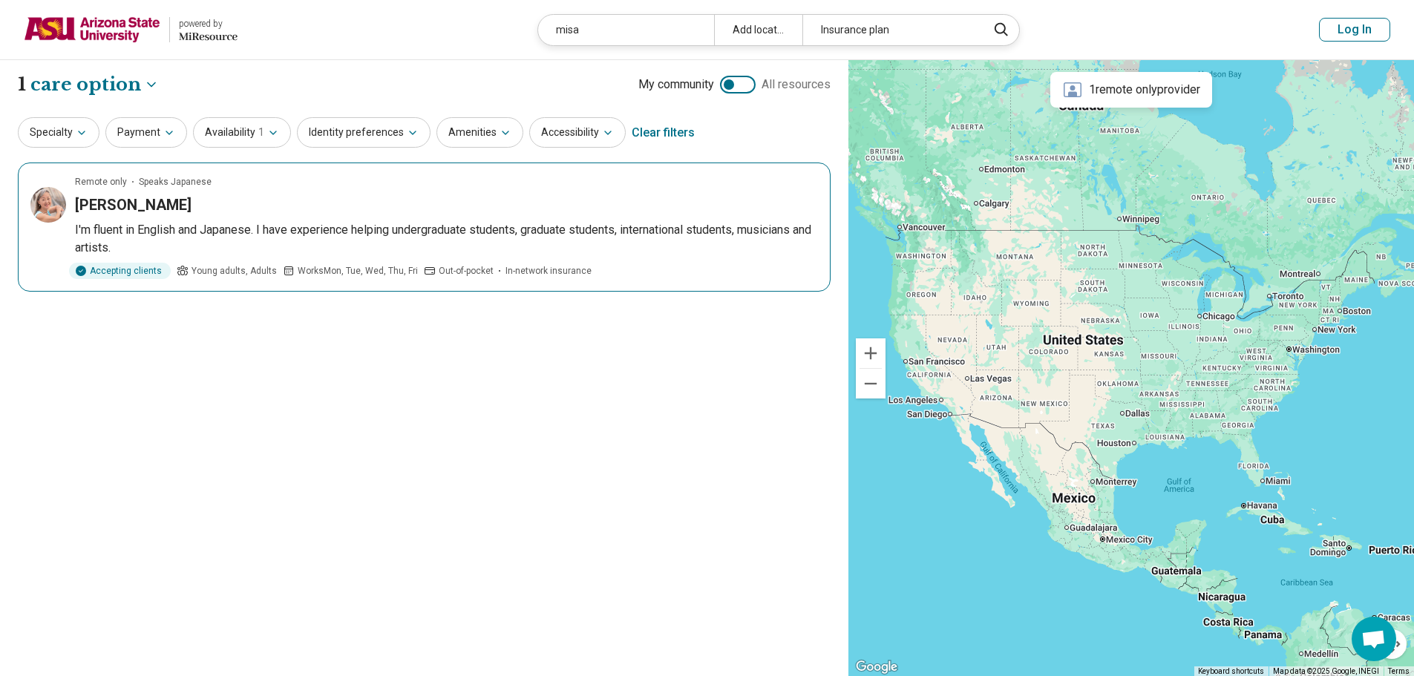
click at [41, 198] on img at bounding box center [48, 205] width 36 height 36
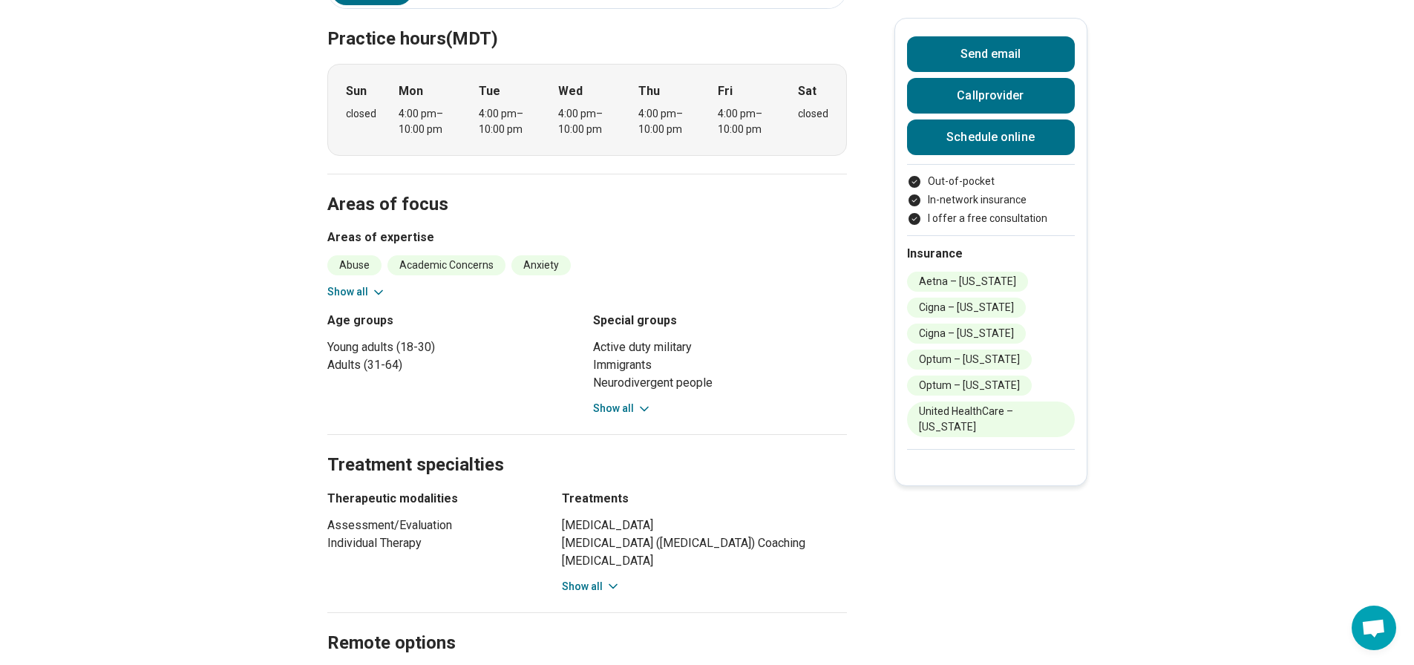
scroll to position [445, 0]
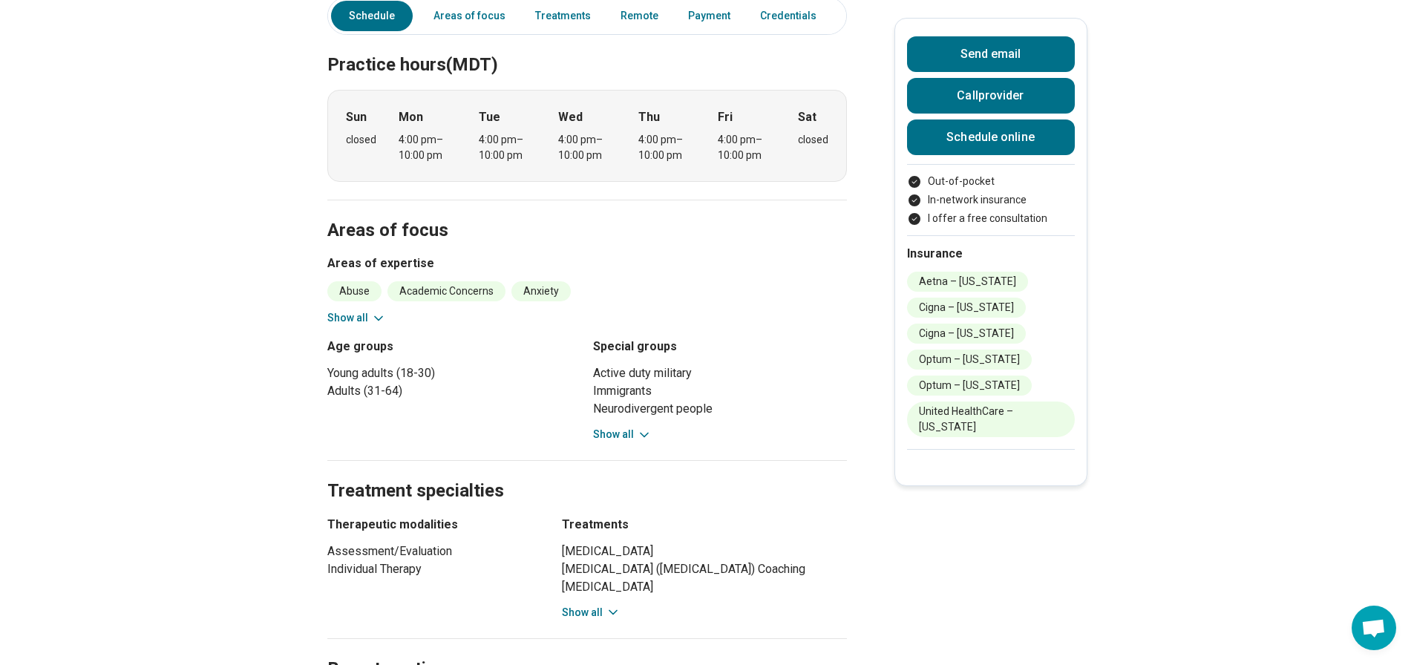
click at [362, 310] on button "Show all" at bounding box center [356, 318] width 59 height 16
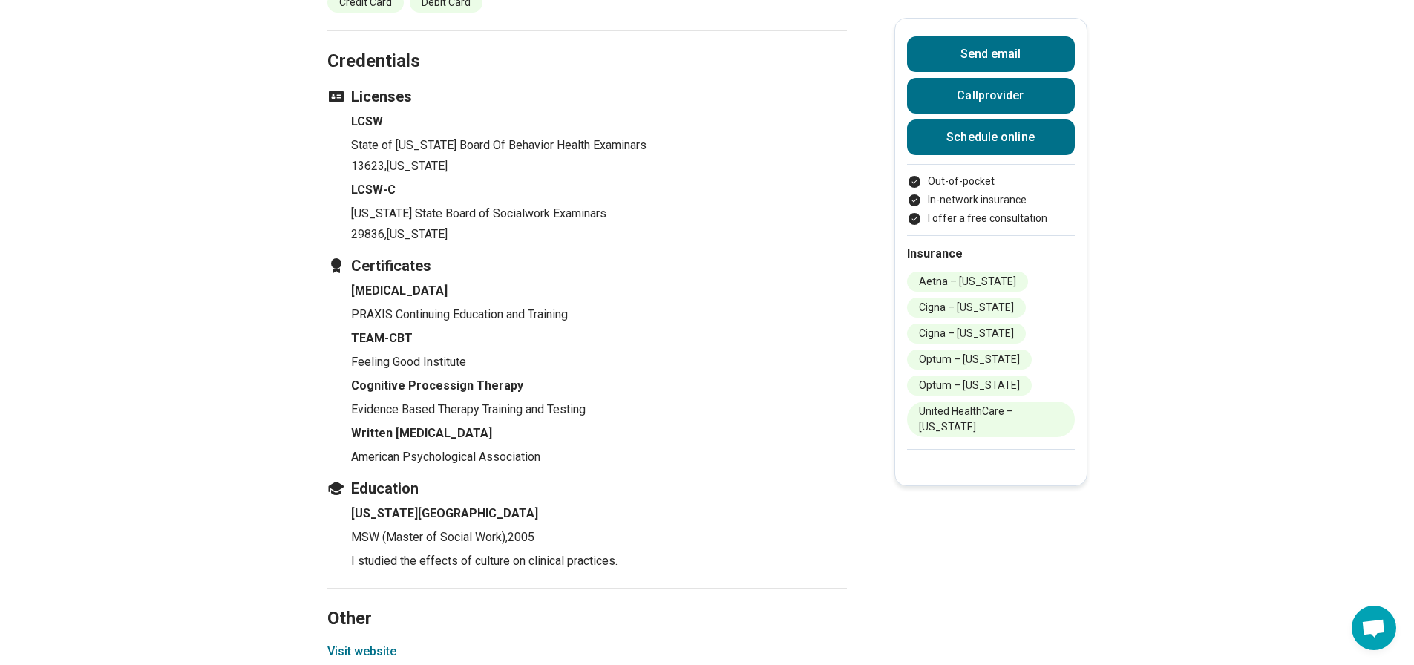
scroll to position [1707, 0]
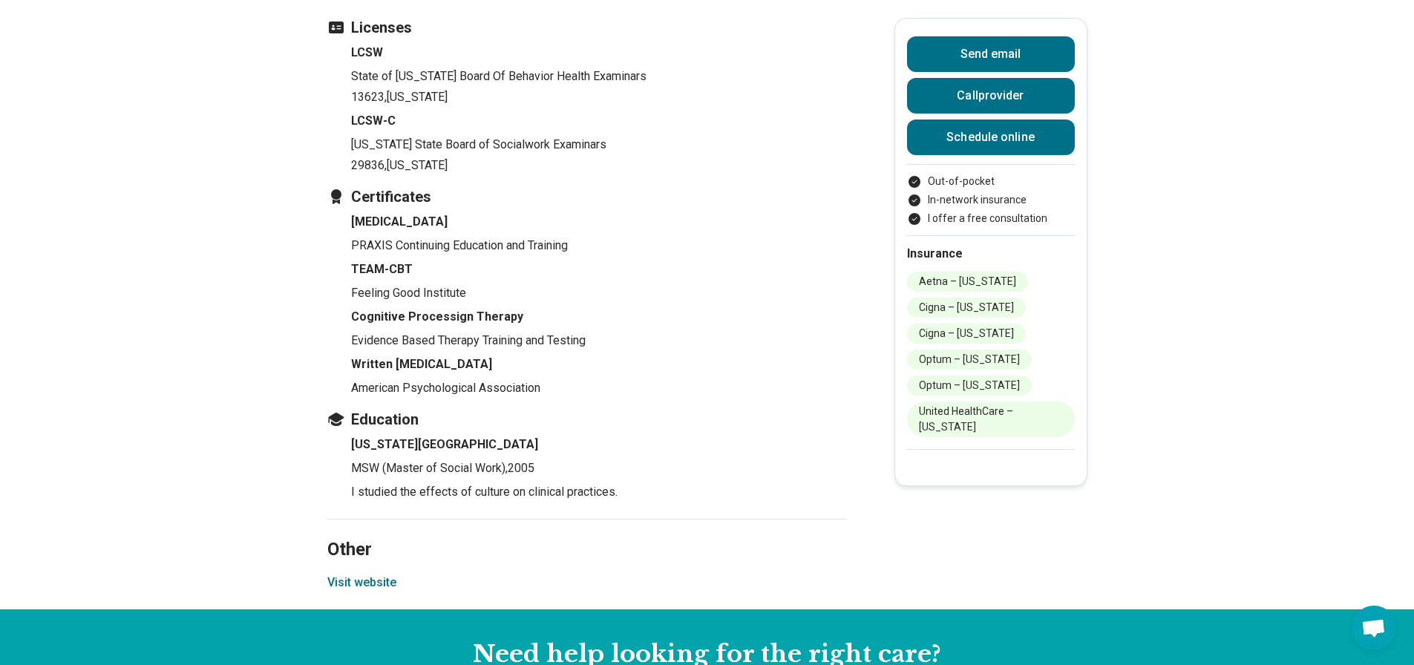
click at [366, 574] on button "Visit website" at bounding box center [361, 583] width 69 height 18
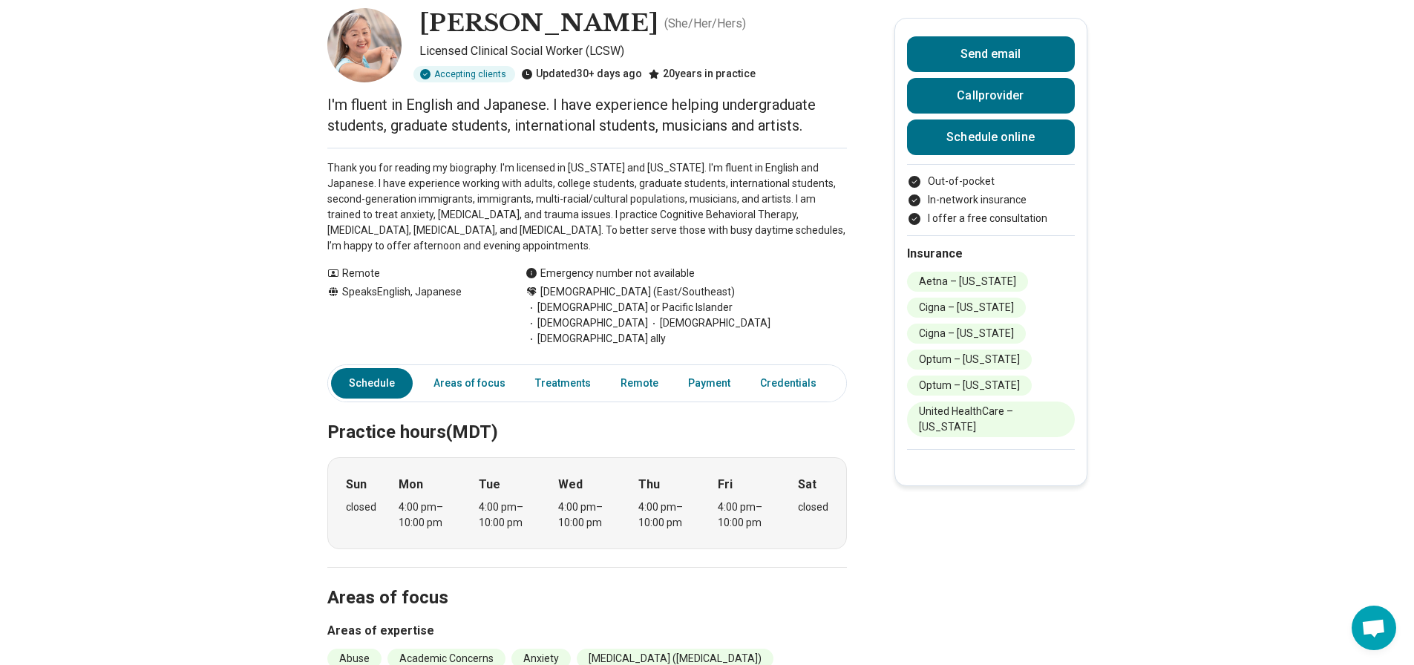
scroll to position [0, 0]
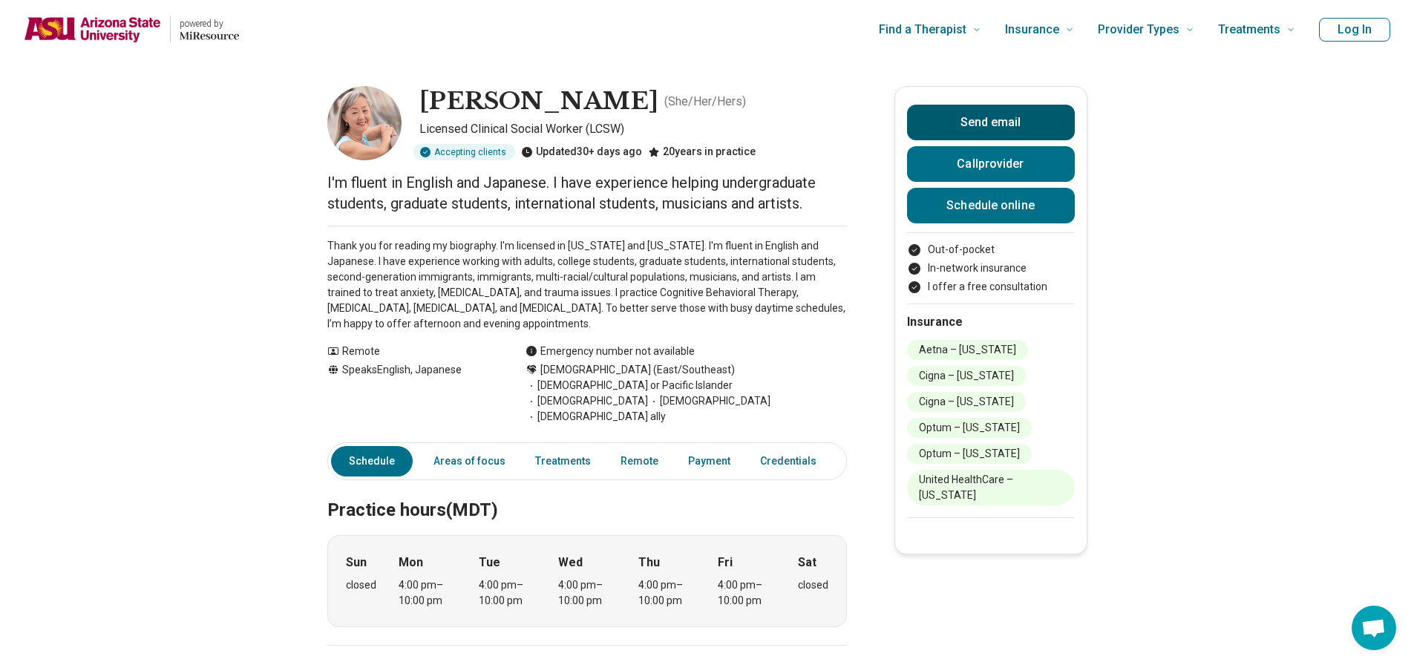
click at [987, 129] on button "Send email" at bounding box center [991, 123] width 168 height 36
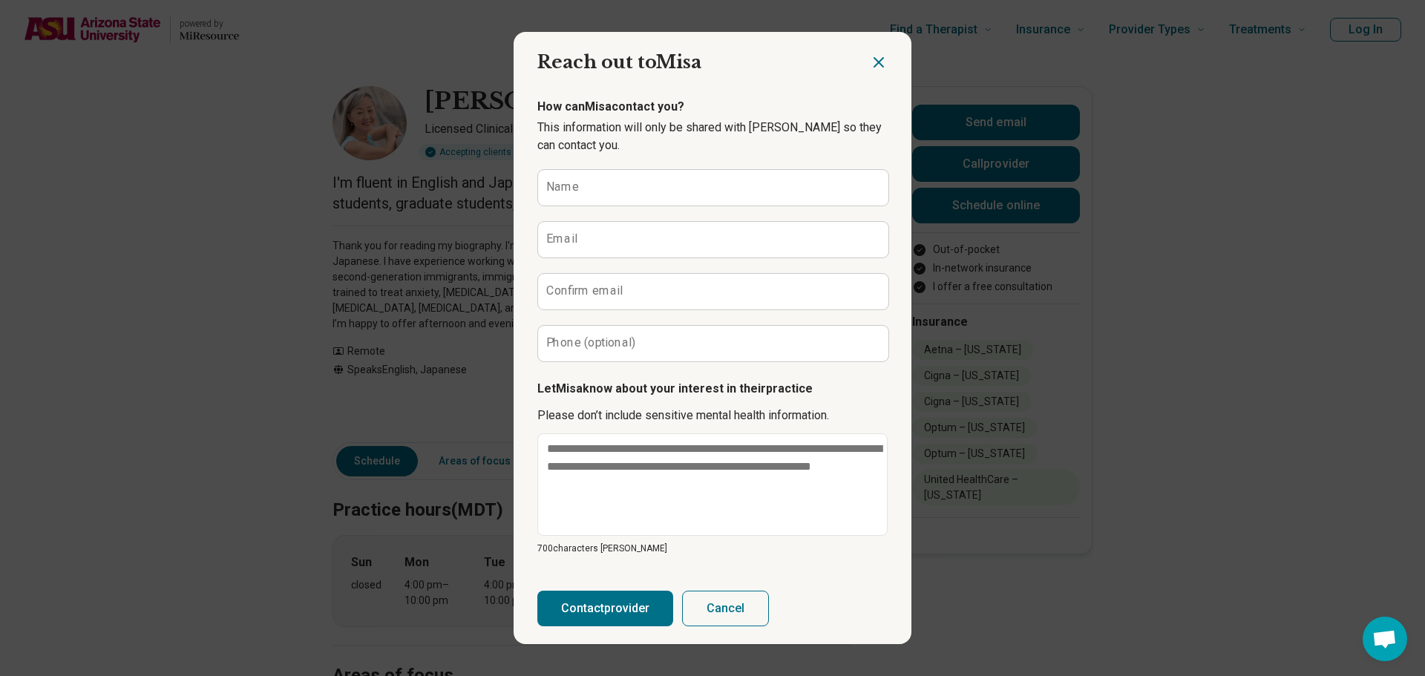
click at [870, 58] on icon "Close dialog" at bounding box center [879, 62] width 18 height 18
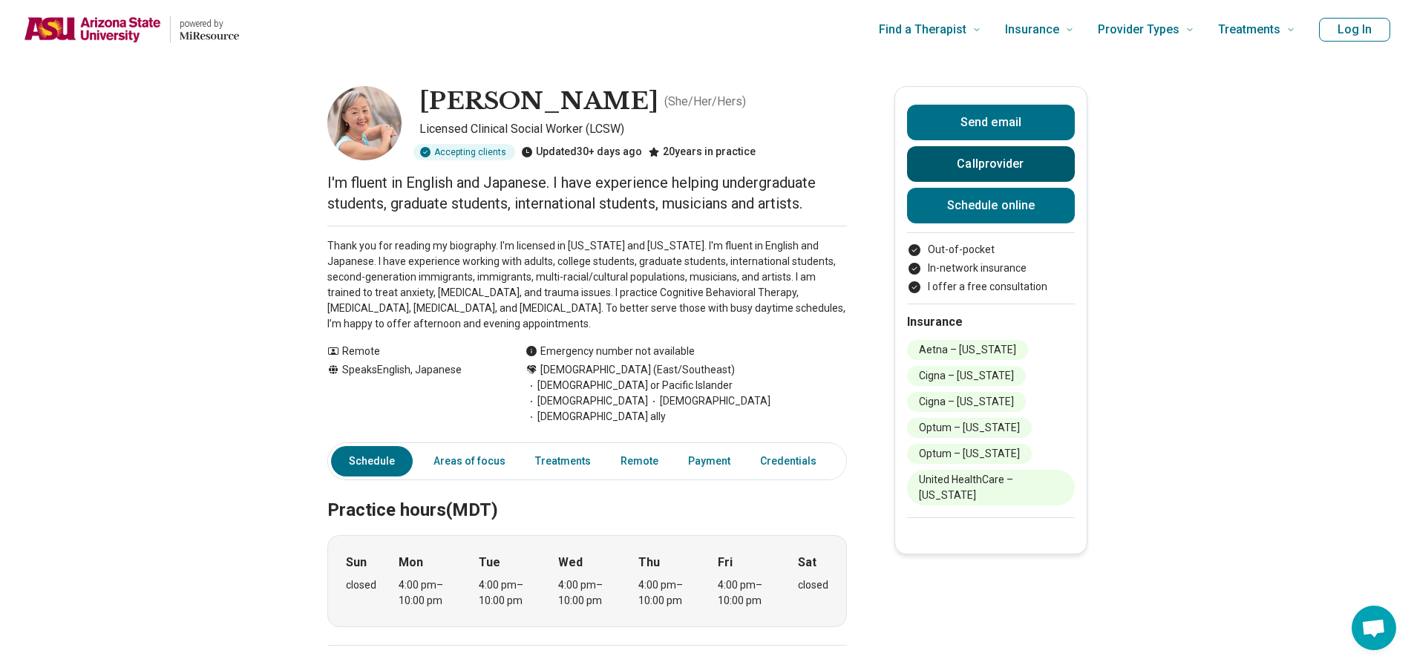
click at [991, 157] on button "Call provider" at bounding box center [991, 164] width 168 height 36
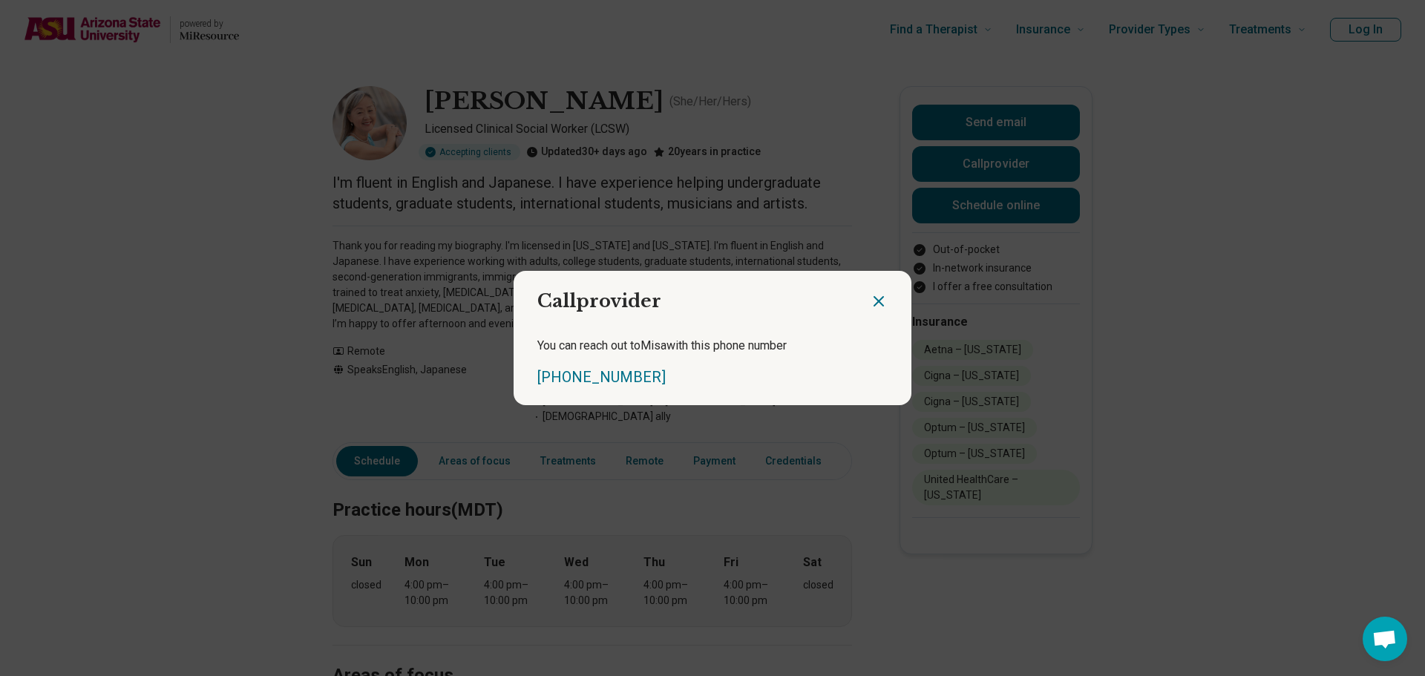
click at [876, 303] on icon "Close dialog" at bounding box center [879, 301] width 18 height 18
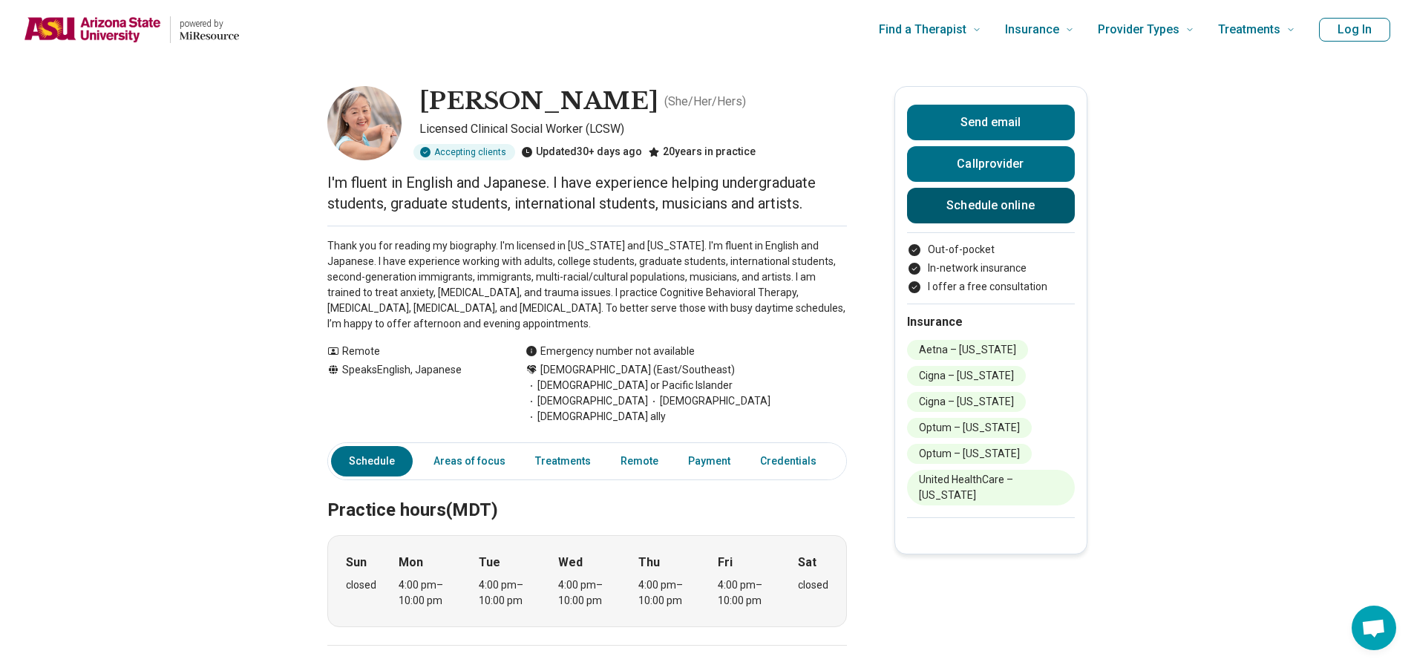
click at [985, 201] on link "Schedule online" at bounding box center [991, 206] width 168 height 36
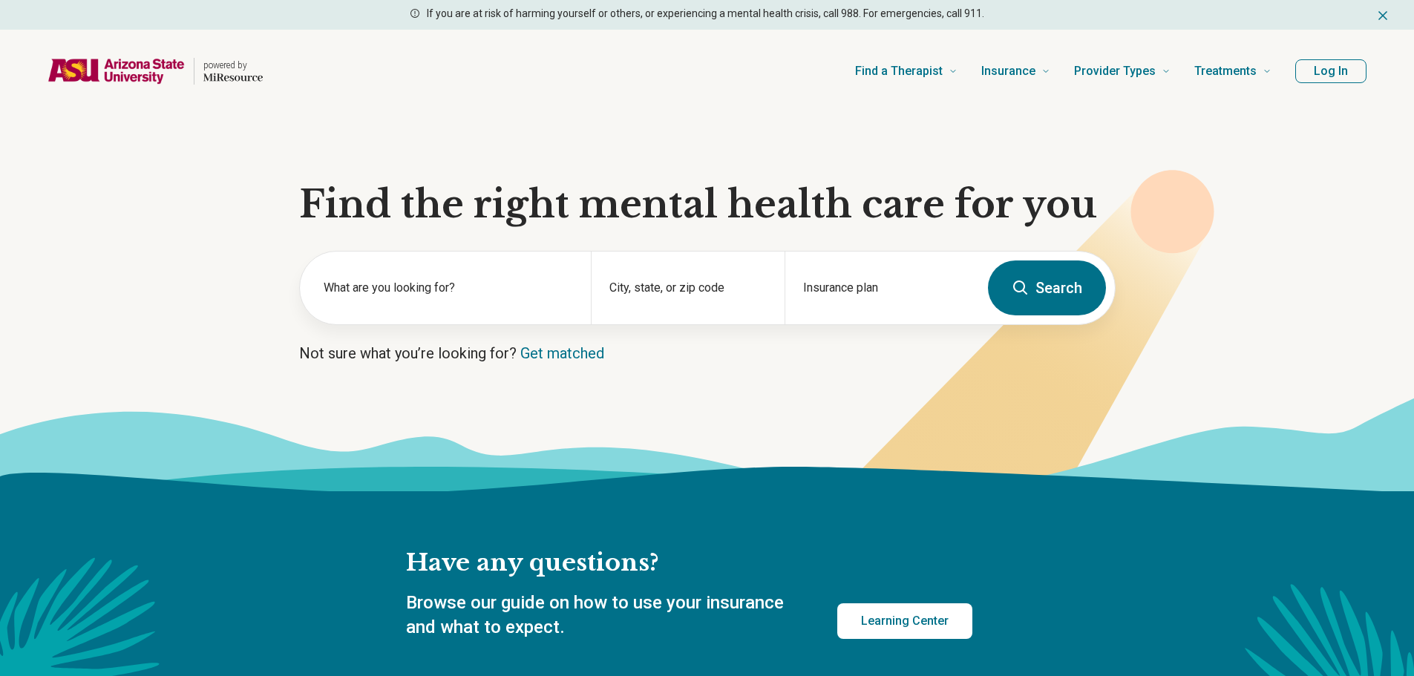
click at [1344, 63] on button "Log In" at bounding box center [1330, 71] width 71 height 24
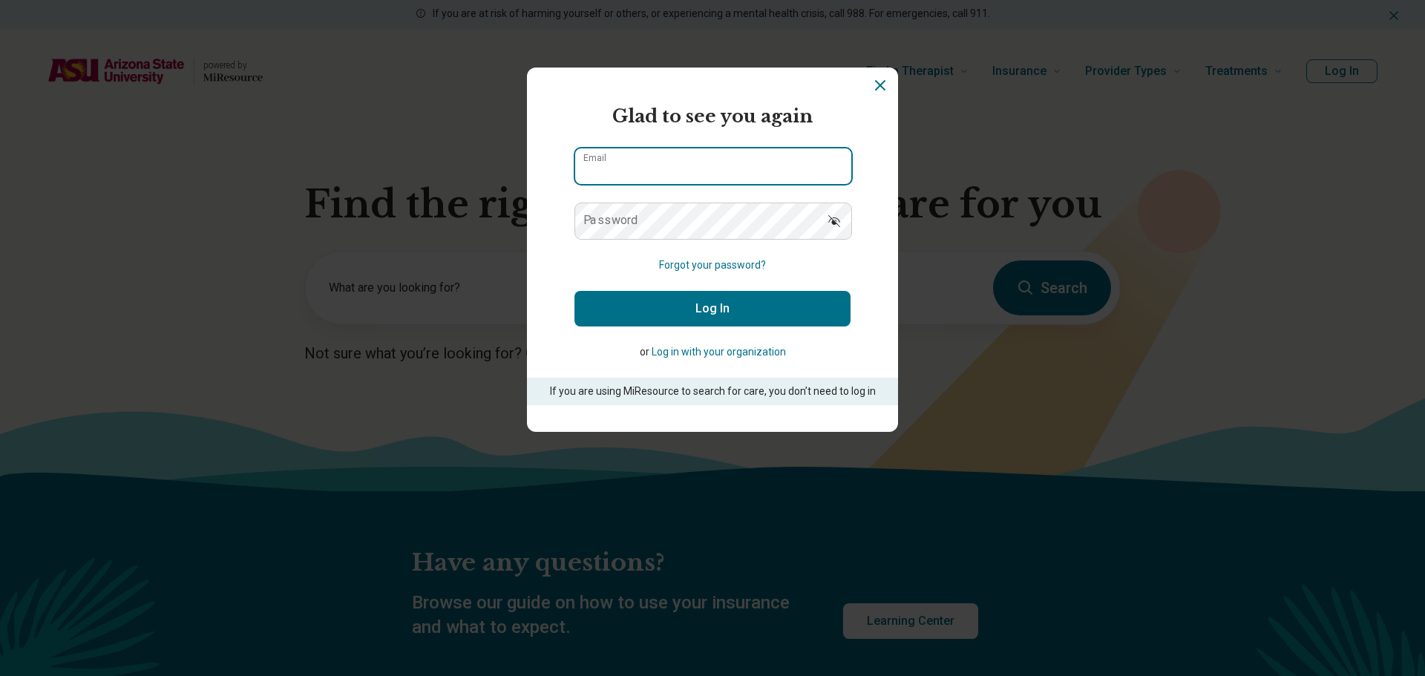
click at [744, 177] on input "Email" at bounding box center [713, 166] width 276 height 36
type input "**********"
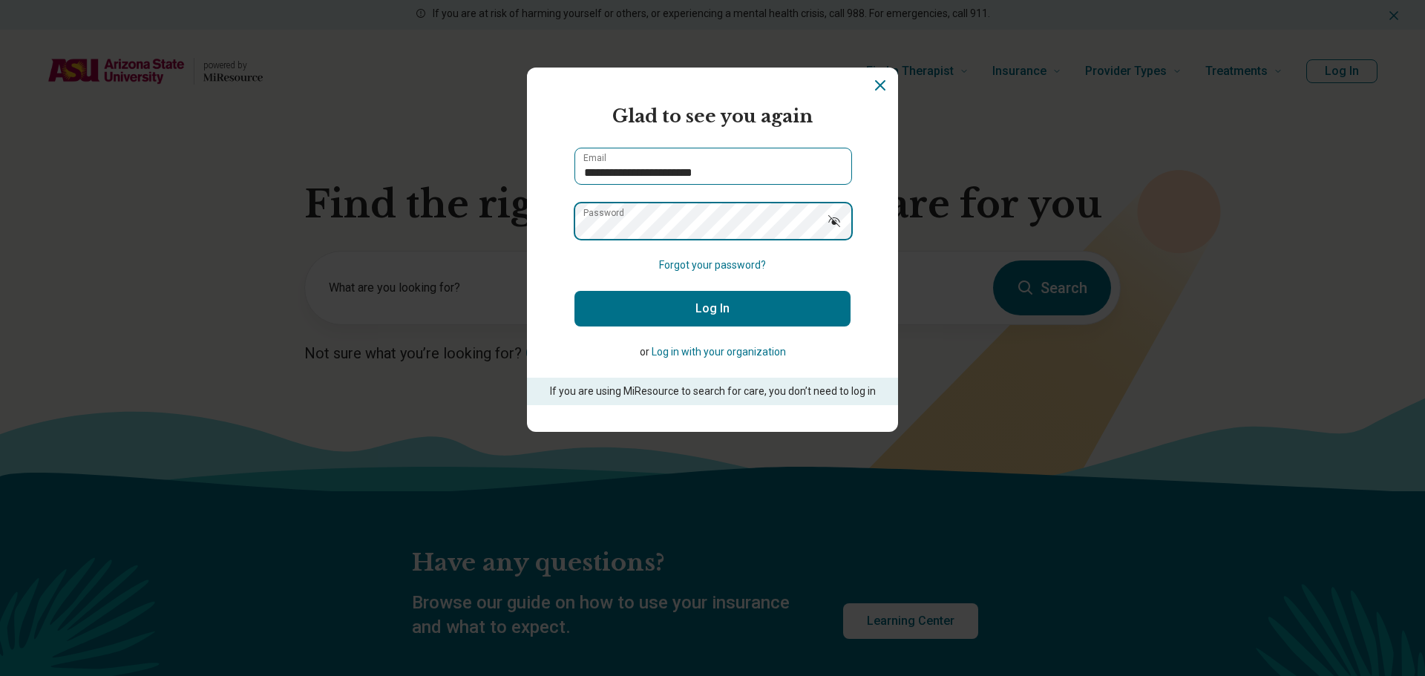
click at [574, 291] on button "Log In" at bounding box center [712, 309] width 276 height 36
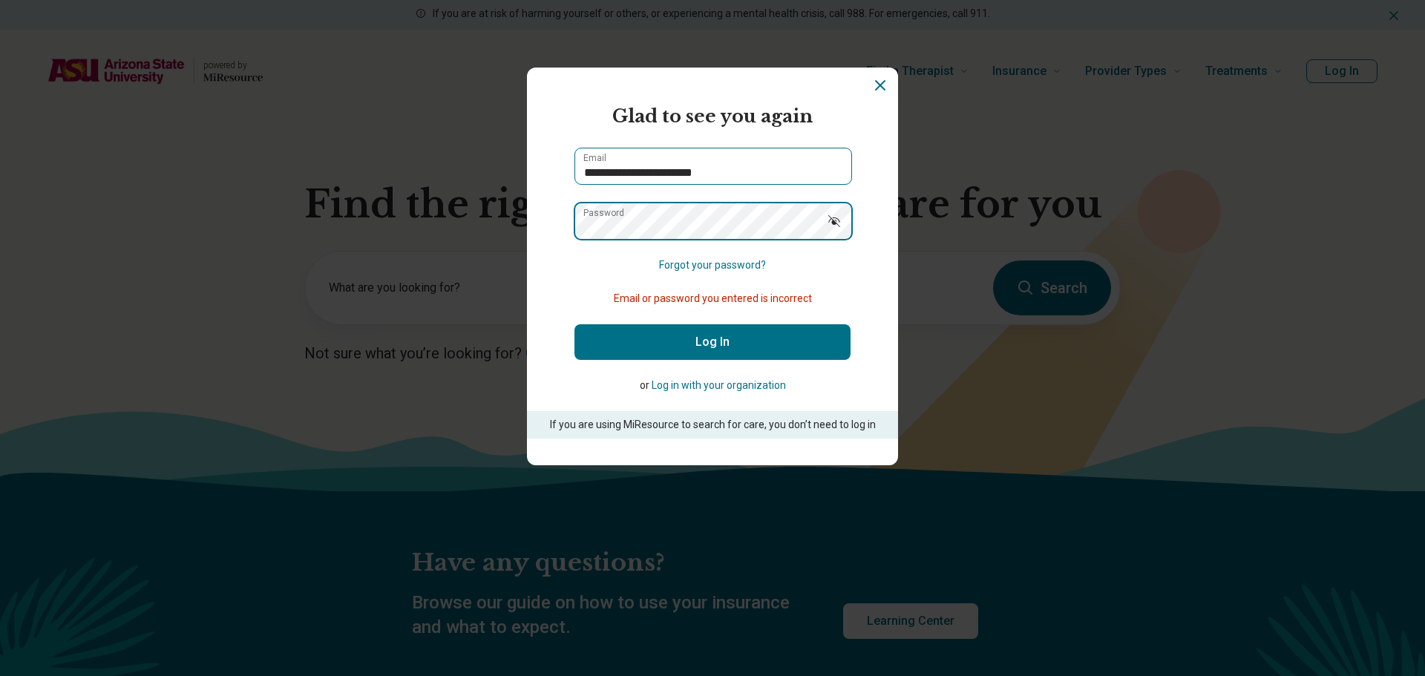
click at [574, 324] on button "Log In" at bounding box center [712, 342] width 276 height 36
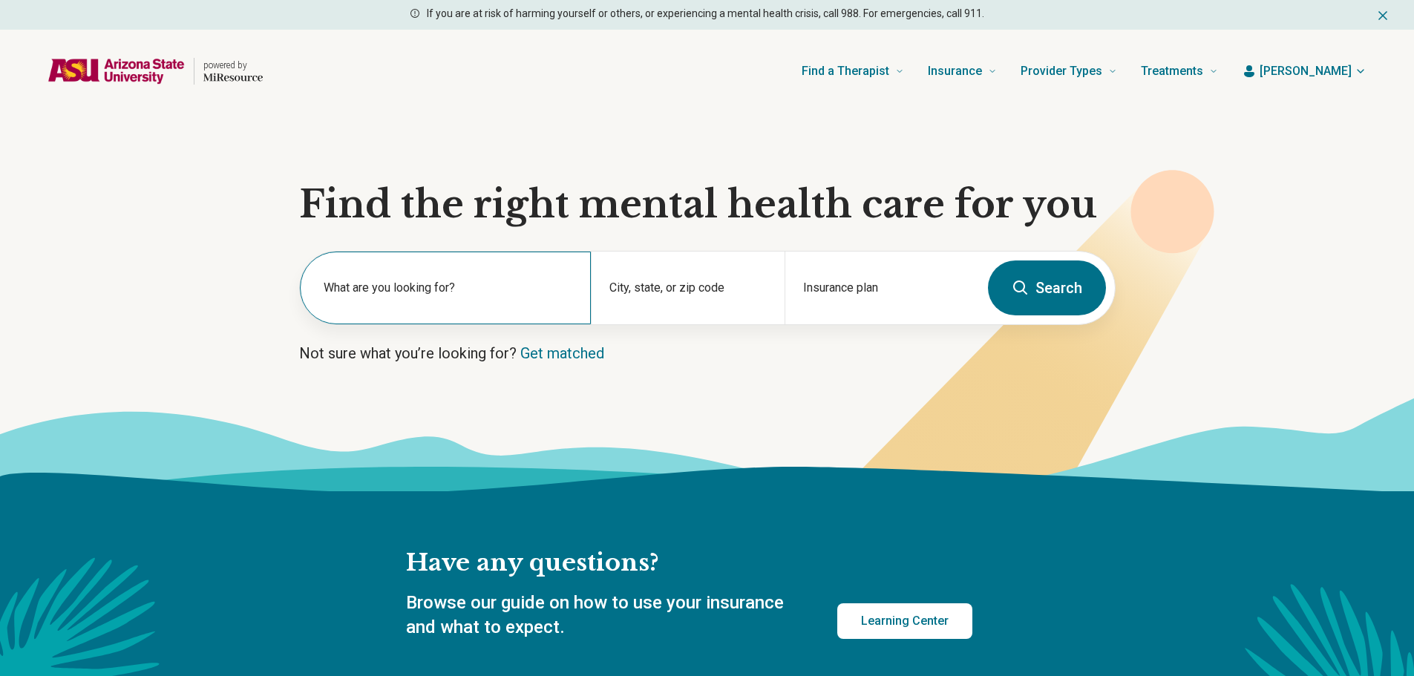
click at [372, 283] on label "What are you looking for?" at bounding box center [448, 288] width 249 height 18
click at [416, 301] on input "text" at bounding box center [448, 295] width 249 height 18
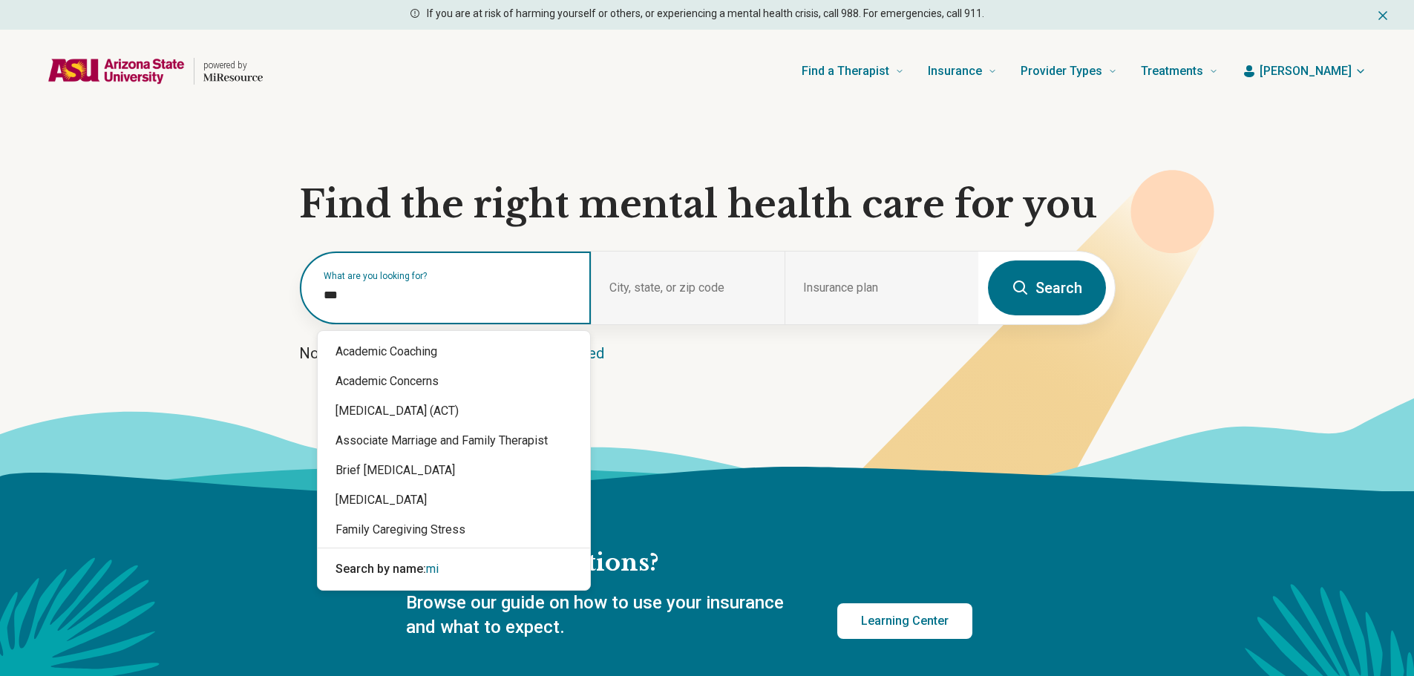
type input "****"
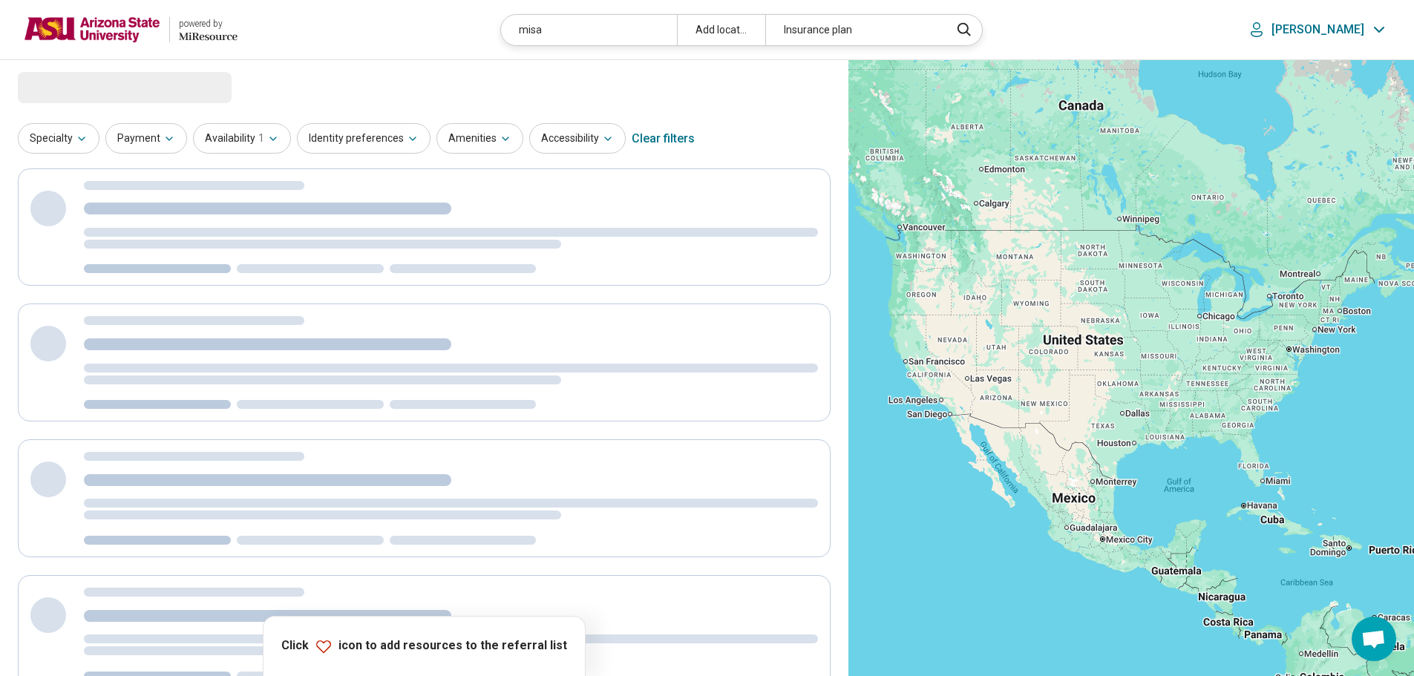
select select "***"
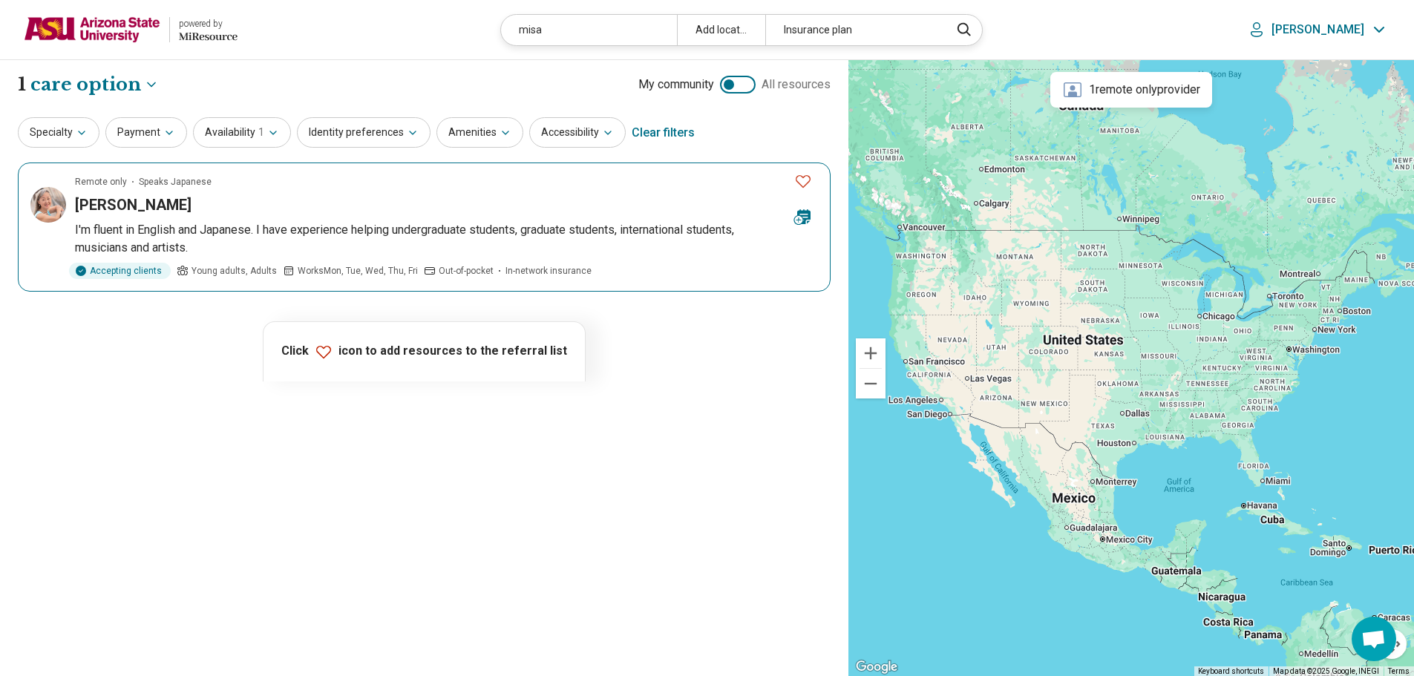
click at [803, 179] on icon "Favorite" at bounding box center [803, 181] width 18 height 18
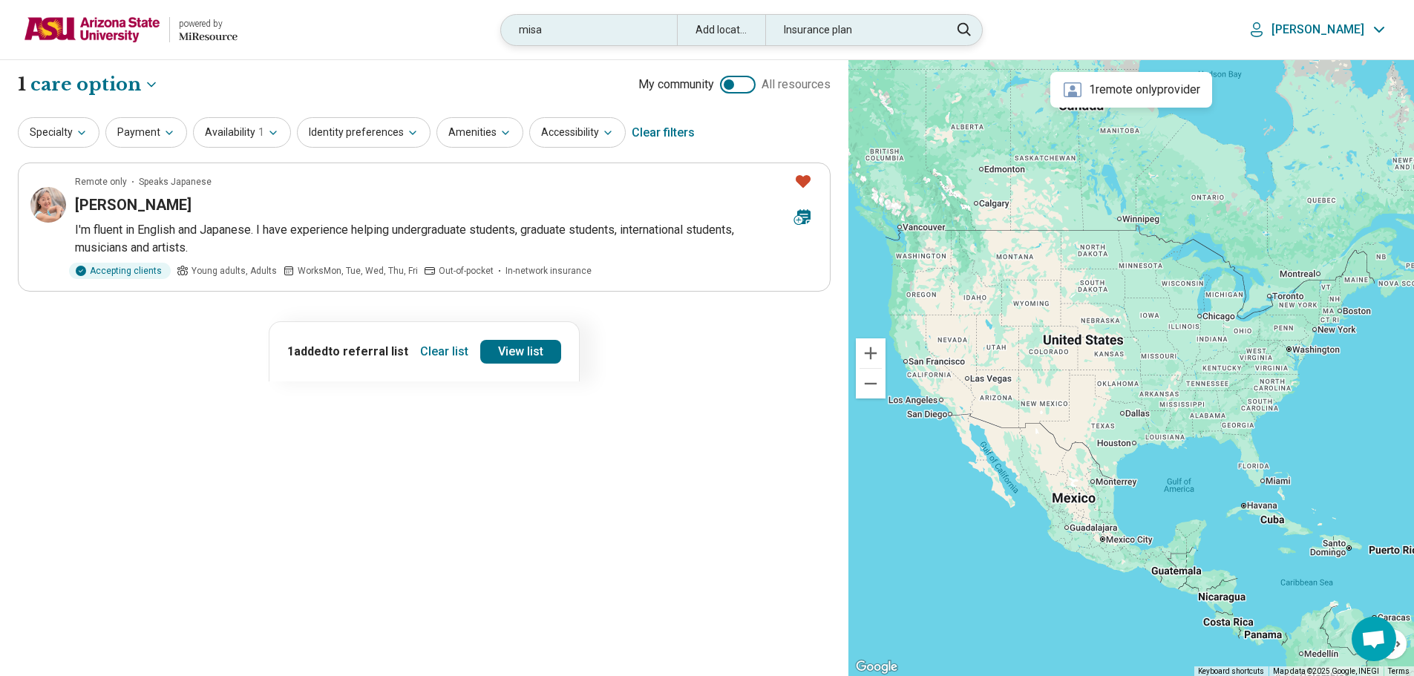
click at [554, 39] on div "misa" at bounding box center [589, 30] width 176 height 30
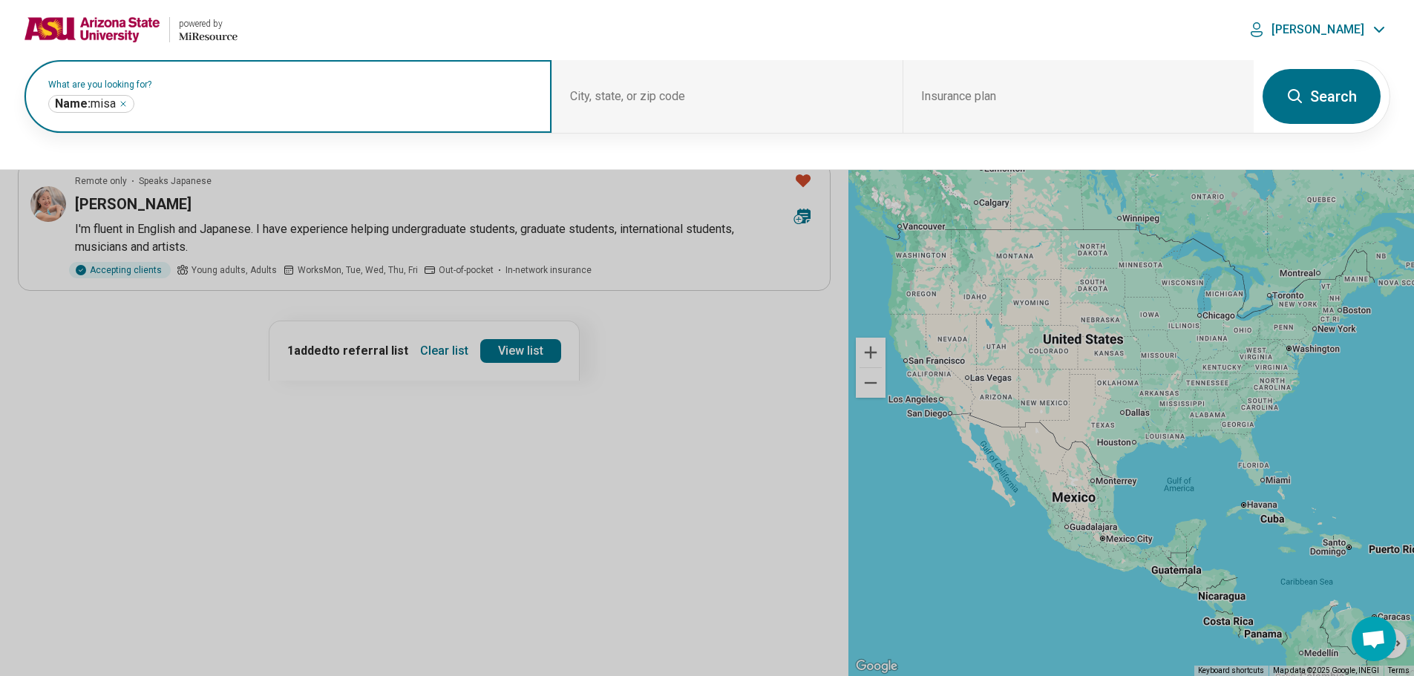
click at [397, 99] on input "text" at bounding box center [335, 104] width 396 height 18
click at [128, 102] on icon "Remove" at bounding box center [123, 103] width 9 height 9
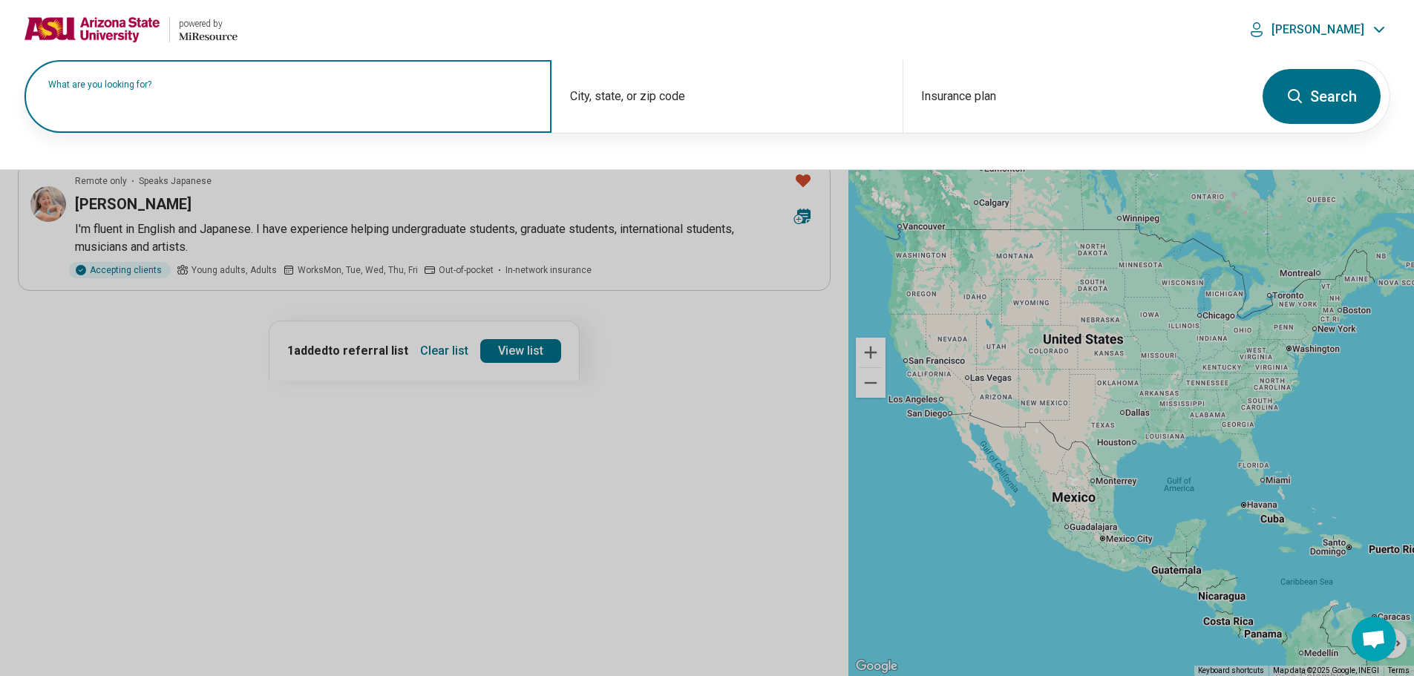
click at [141, 89] on label "What are you looking for?" at bounding box center [290, 84] width 485 height 9
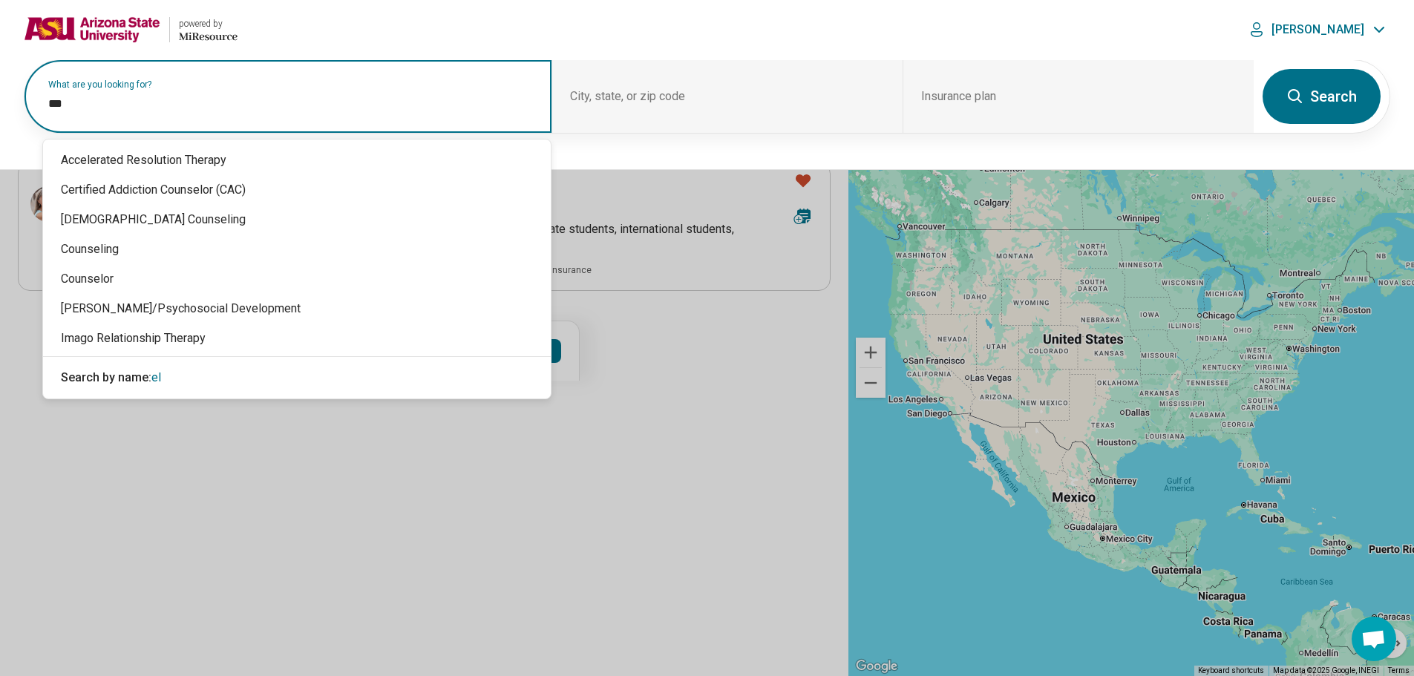
type input "****"
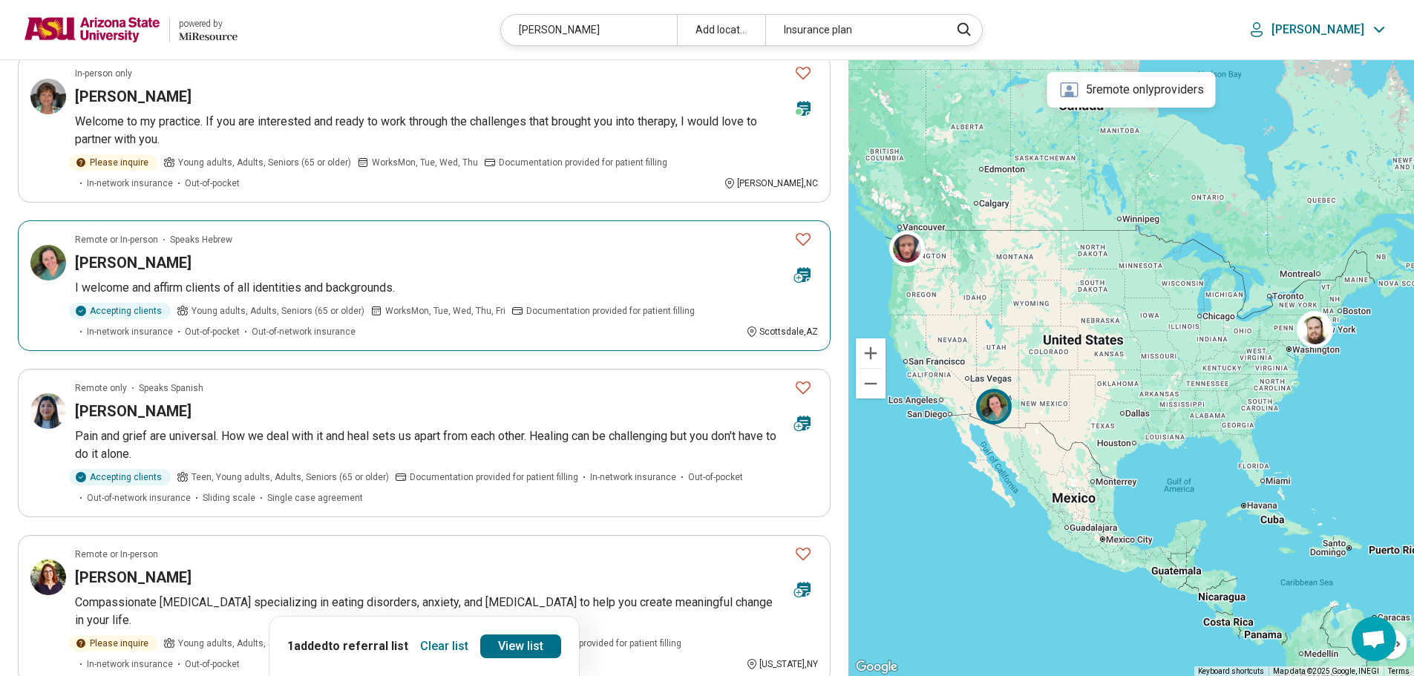
scroll to position [519, 0]
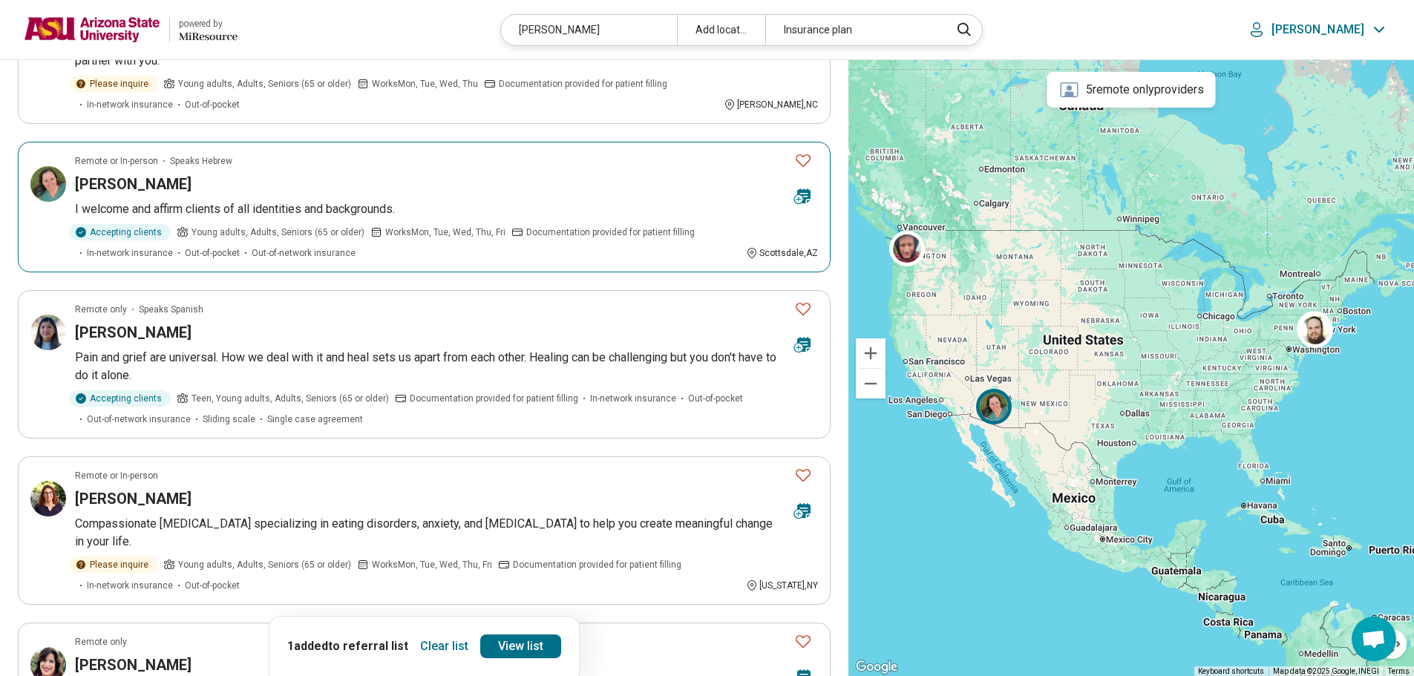
click at [796, 160] on icon "Favorite" at bounding box center [802, 160] width 15 height 13
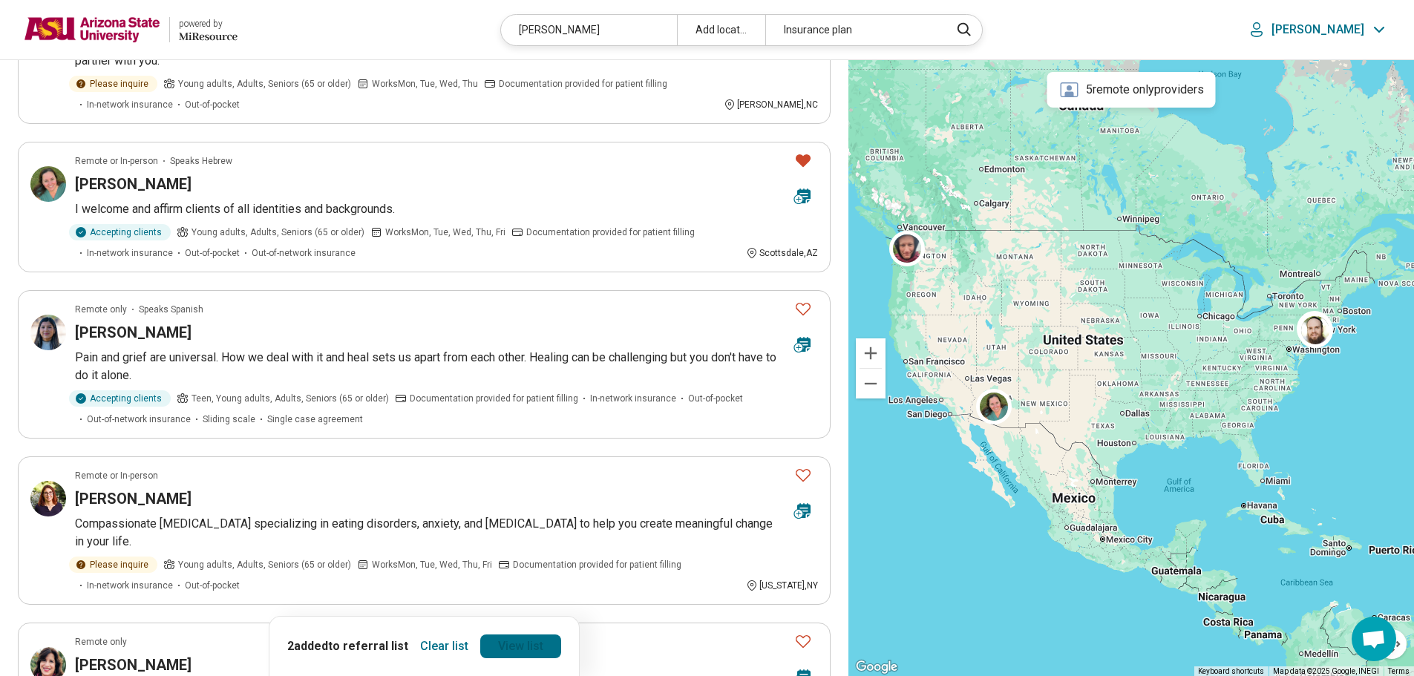
click at [520, 635] on link "View list" at bounding box center [520, 646] width 81 height 24
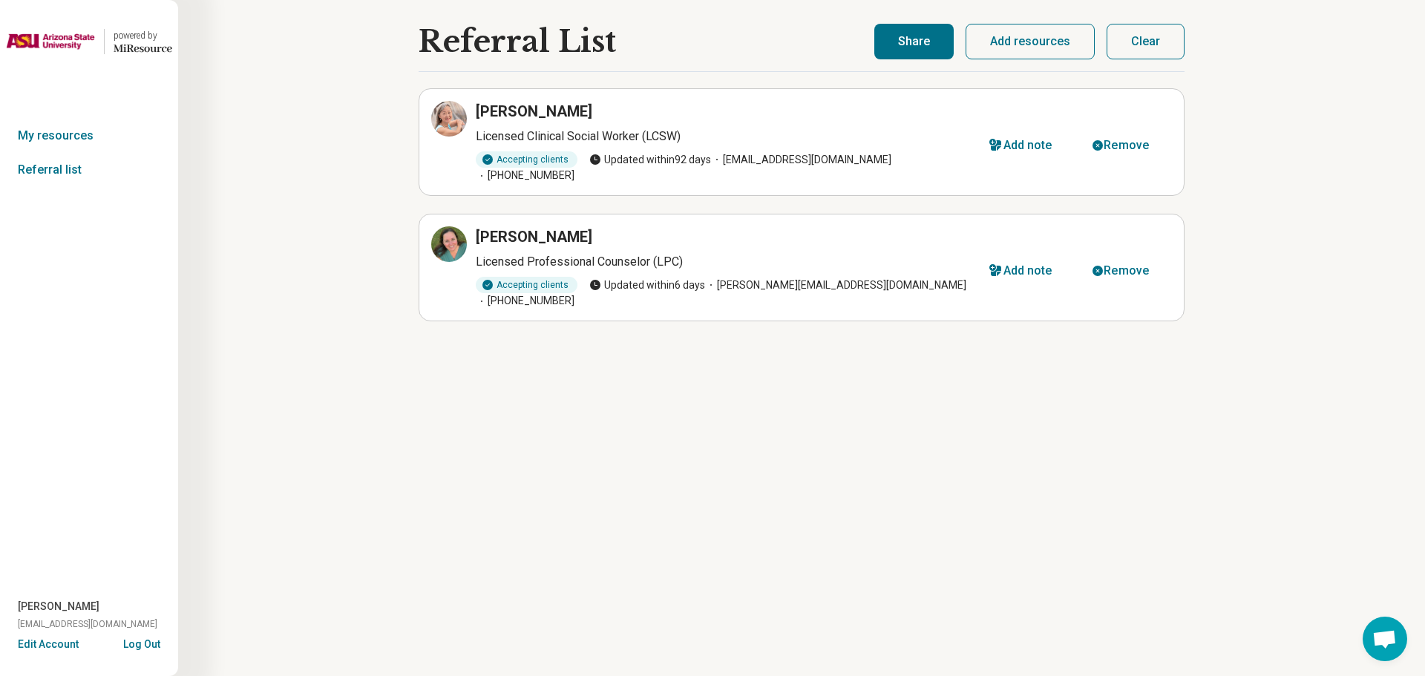
click at [945, 33] on button "Share" at bounding box center [913, 42] width 79 height 36
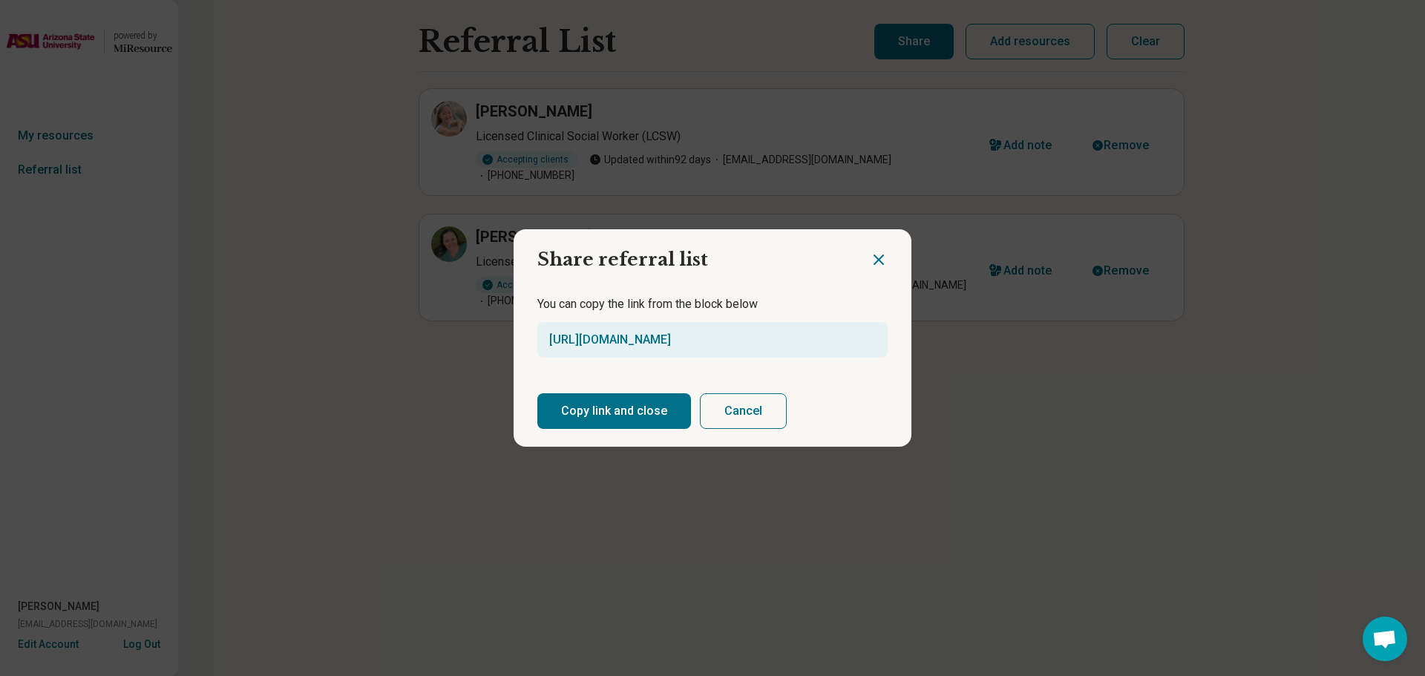
click at [632, 396] on button "Copy link and close" at bounding box center [614, 411] width 154 height 36
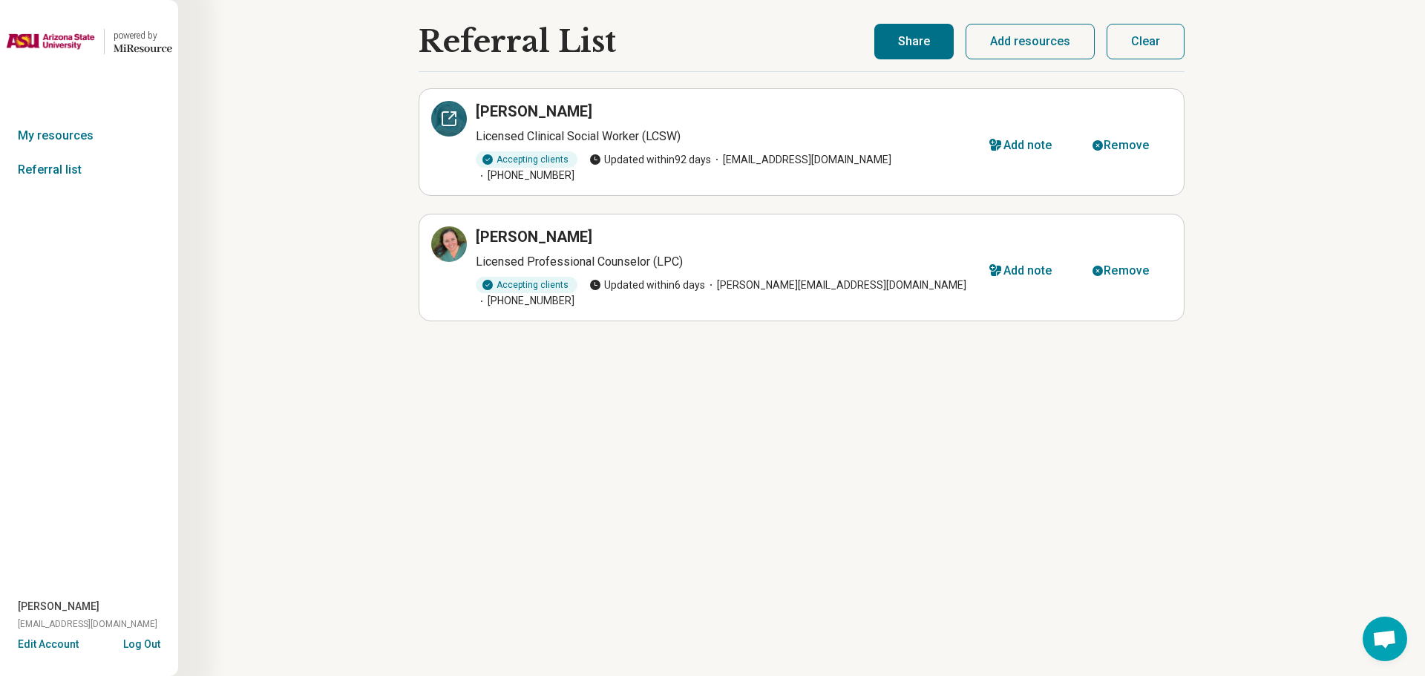
click at [447, 114] on icon at bounding box center [449, 119] width 18 height 18
